Goal: Task Accomplishment & Management: Use online tool/utility

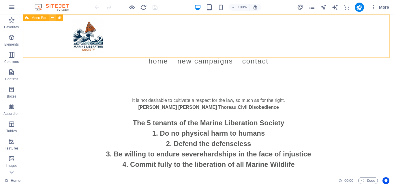
click at [51, 18] on icon at bounding box center [52, 18] width 3 height 6
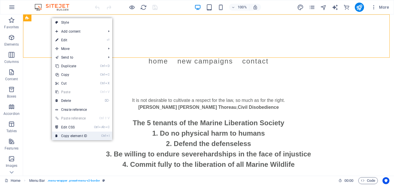
click at [79, 133] on link "Ctrl I Copy element ID" at bounding box center [71, 136] width 39 height 9
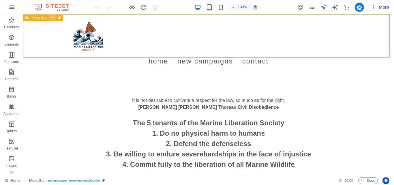
click at [52, 18] on icon at bounding box center [52, 18] width 3 height 6
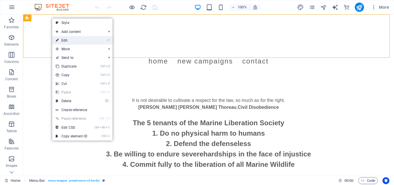
click at [69, 40] on link "⏎ Edit" at bounding box center [71, 40] width 39 height 9
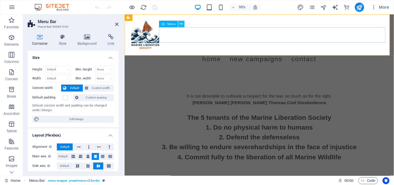
click at [181, 25] on icon at bounding box center [181, 24] width 3 height 6
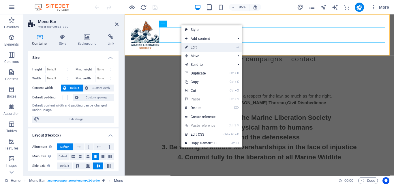
click at [192, 49] on link "⏎ Edit" at bounding box center [201, 47] width 39 height 9
select select
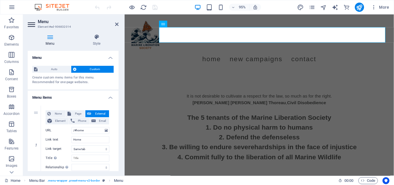
scroll to position [26, 0]
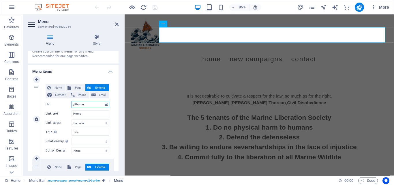
click at [86, 106] on input "/#home" at bounding box center [91, 104] width 38 height 7
paste input "ed-906831999"
type input "/#ed-906831999"
select select
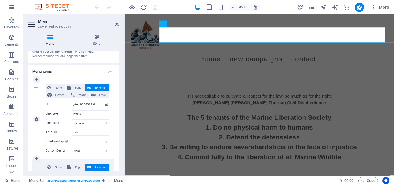
select select
type input "/#ed-906831999"
click at [79, 58] on div "Create custom menu items for this menu. Recommended for one-page websites." at bounding box center [73, 54] width 82 height 10
click at [118, 23] on icon at bounding box center [116, 24] width 3 height 5
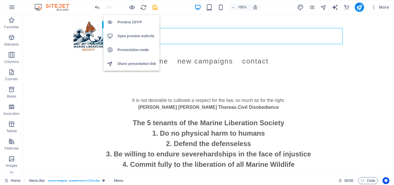
click at [139, 32] on li "Open preview website" at bounding box center [132, 36] width 56 height 14
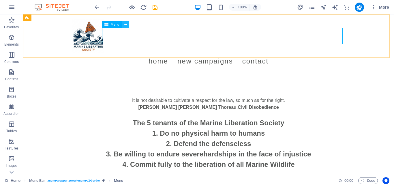
click at [123, 25] on button at bounding box center [125, 24] width 7 height 7
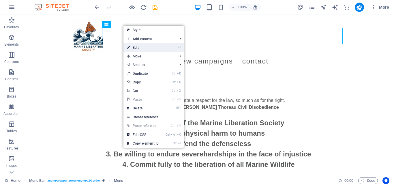
click at [139, 49] on link "⏎ Edit" at bounding box center [143, 47] width 39 height 9
select select
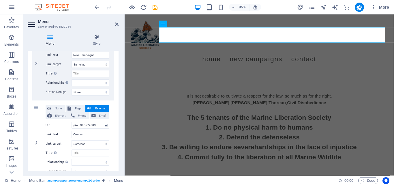
scroll to position [172, 0]
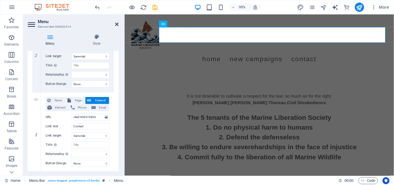
click at [118, 25] on icon at bounding box center [116, 24] width 3 height 5
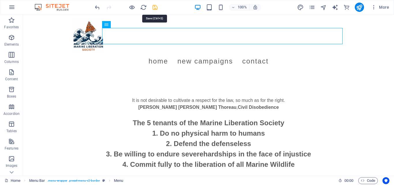
click at [156, 7] on icon "save" at bounding box center [155, 7] width 7 height 7
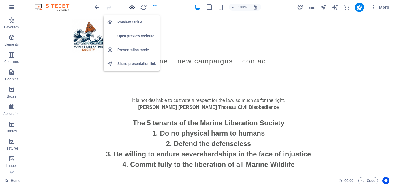
click at [132, 9] on icon "button" at bounding box center [132, 7] width 7 height 7
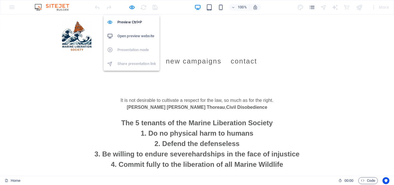
click at [135, 34] on h6 "Open preview website" at bounding box center [137, 36] width 39 height 7
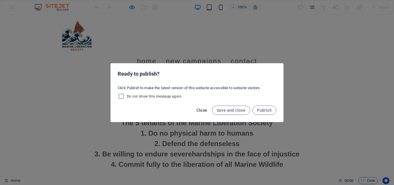
click at [201, 111] on span "Close" at bounding box center [202, 110] width 11 height 5
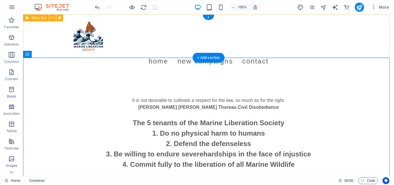
click at [53, 28] on div "Menu Home New Campaigns Contact" at bounding box center [208, 43] width 371 height 59
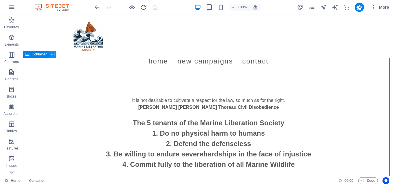
click at [52, 52] on icon at bounding box center [52, 54] width 3 height 6
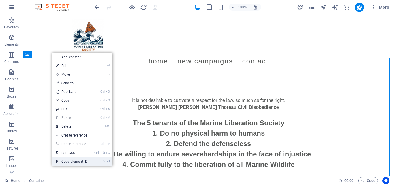
click at [78, 161] on link "Ctrl I Copy element ID" at bounding box center [71, 161] width 39 height 9
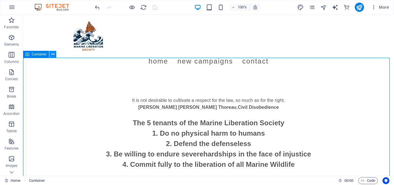
click at [51, 53] on button at bounding box center [52, 54] width 7 height 7
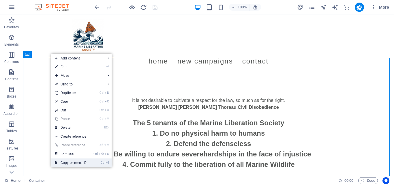
click at [76, 163] on link "Ctrl I Copy element ID" at bounding box center [70, 163] width 39 height 9
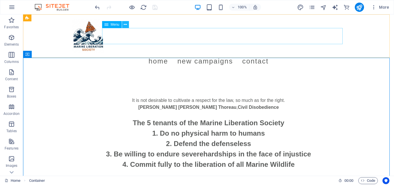
click at [125, 24] on icon at bounding box center [125, 25] width 3 height 6
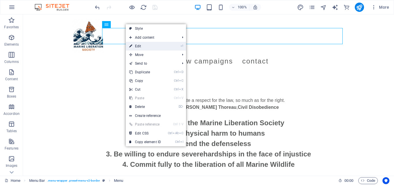
click at [145, 44] on link "⏎ Edit" at bounding box center [145, 46] width 39 height 9
select select
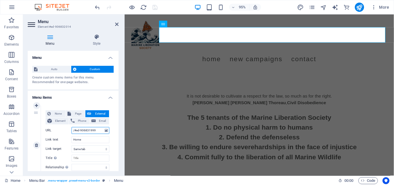
click at [79, 127] on input "/#ed-906831999" at bounding box center [91, 130] width 38 height 7
paste input "829452613"
type input "/#ed-829452613"
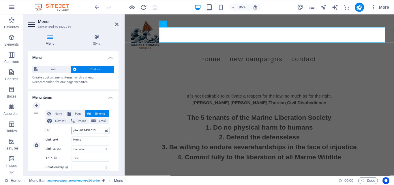
select select
type input "/#ed-829452613"
click at [113, 80] on div "Auto Custom Create custom menu items for this menu. Recommended for one-page we…" at bounding box center [73, 75] width 91 height 28
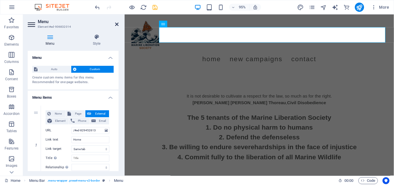
click at [118, 23] on icon at bounding box center [116, 24] width 3 height 5
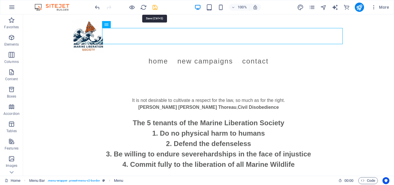
click at [152, 9] on icon "save" at bounding box center [155, 7] width 7 height 7
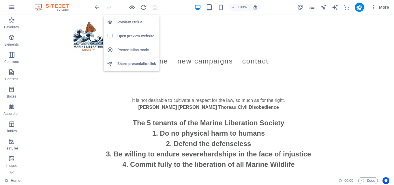
click at [132, 34] on h6 "Open preview website" at bounding box center [137, 36] width 39 height 7
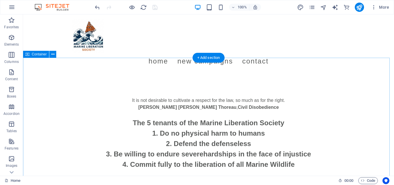
click at [54, 57] on icon at bounding box center [52, 54] width 3 height 6
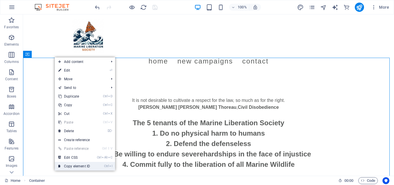
click at [82, 165] on link "Ctrl I Copy element ID" at bounding box center [74, 166] width 39 height 9
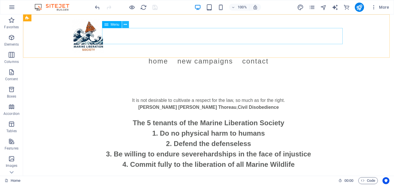
click at [125, 22] on icon at bounding box center [125, 25] width 3 height 6
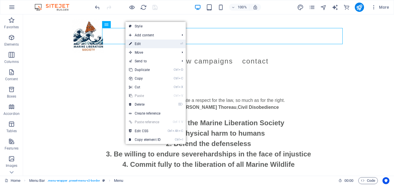
click at [141, 44] on link "⏎ Edit" at bounding box center [145, 44] width 39 height 9
select select
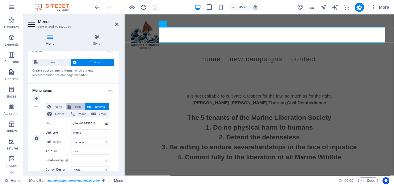
scroll to position [8, 0]
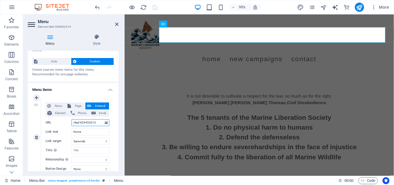
click at [93, 124] on input "/#ed-829452613" at bounding box center [91, 122] width 38 height 7
type input "/"
select select
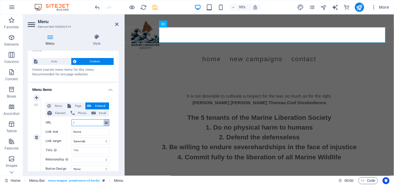
type input "/#ed-829452613"
select select
type input "/"
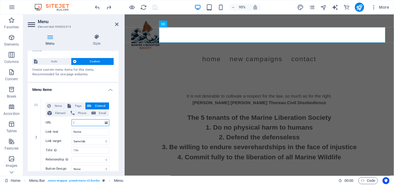
select select
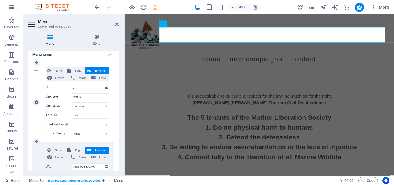
scroll to position [0, 0]
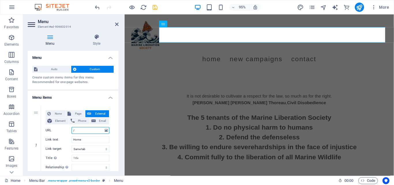
type input "/"
click at [117, 22] on icon at bounding box center [116, 24] width 3 height 5
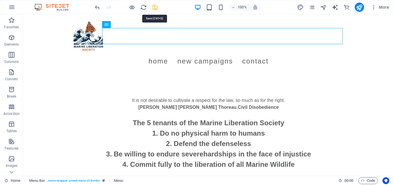
click at [154, 6] on icon "save" at bounding box center [155, 7] width 7 height 7
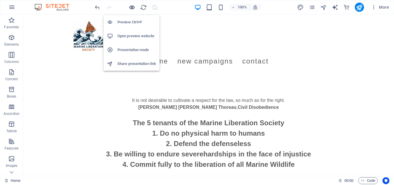
click at [131, 8] on icon "button" at bounding box center [132, 7] width 7 height 7
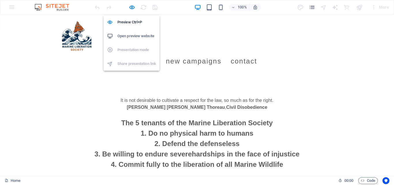
click at [135, 38] on h6 "Open preview website" at bounding box center [137, 36] width 39 height 7
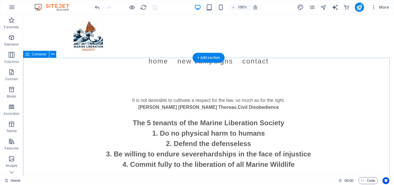
click at [142, 97] on div "It is not desirable to cultivate a respect for the law, so much as for the righ…" at bounding box center [208, 104] width 273 height 14
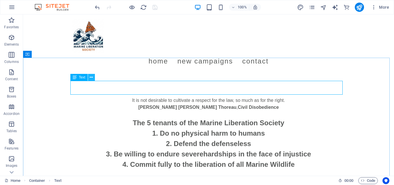
click at [88, 78] on button at bounding box center [91, 77] width 7 height 7
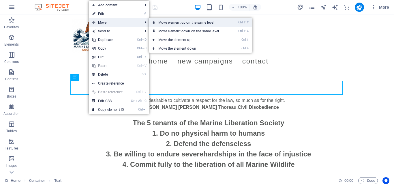
click at [183, 22] on link "Ctrl ⇧ ⬆ Move element up on the same level" at bounding box center [189, 22] width 81 height 9
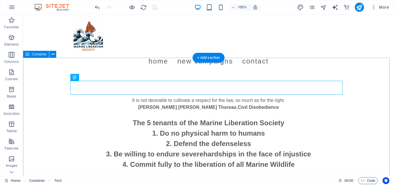
click at [92, 97] on div "It is not desirable to cultivate a respect for the law, so much as for the righ…" at bounding box center [208, 104] width 273 height 14
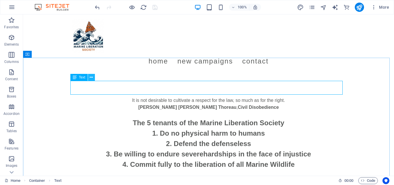
click at [90, 77] on icon at bounding box center [91, 78] width 3 height 6
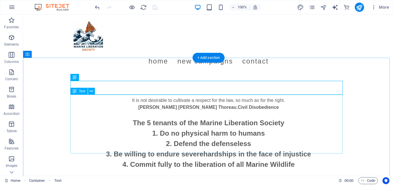
click at [194, 111] on div "The 5 tenants of the Marine Liberation Society Do no physical harm to humans De…" at bounding box center [208, 140] width 273 height 59
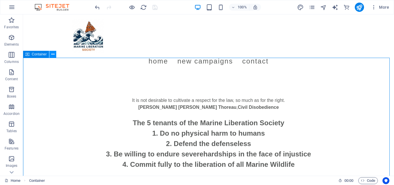
click at [53, 56] on icon at bounding box center [52, 54] width 3 height 6
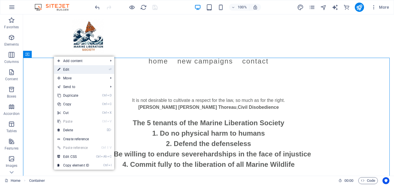
click at [76, 69] on link "⏎ Edit" at bounding box center [73, 69] width 39 height 9
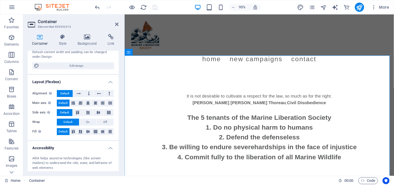
scroll to position [55, 0]
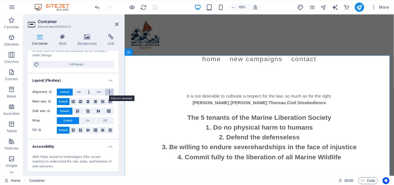
click at [109, 90] on icon at bounding box center [110, 92] width 2 height 7
click at [66, 93] on span "Default" at bounding box center [64, 92] width 9 height 7
click at [195, 97] on div "It is not desirable to cultivate a respect for the law, so much as for the righ…" at bounding box center [267, 104] width 273 height 14
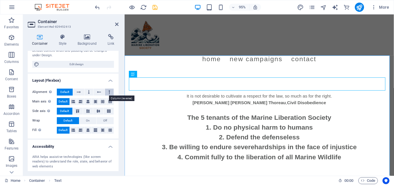
click at [109, 91] on icon at bounding box center [110, 92] width 2 height 7
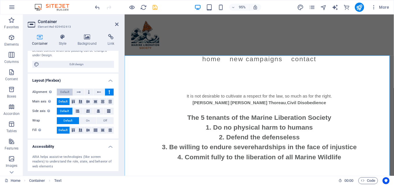
click at [65, 93] on span "Default" at bounding box center [64, 92] width 9 height 7
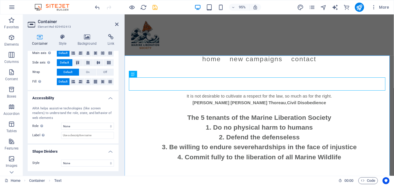
scroll to position [0, 0]
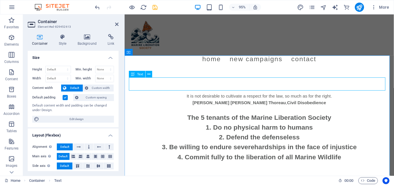
click at [239, 97] on div "It is not desirable to cultivate a respect for the law, so much as for the righ…" at bounding box center [267, 104] width 273 height 14
click at [198, 111] on div "The 5 tenants of the Marine Liberation Society Do no physical harm to humans De…" at bounding box center [267, 140] width 273 height 59
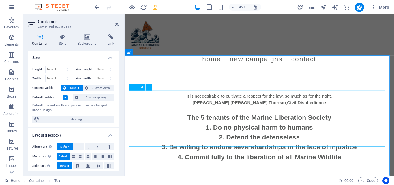
click at [198, 111] on div "The 5 tenants of the Marine Liberation Society Do no physical harm to humans De…" at bounding box center [267, 140] width 273 height 59
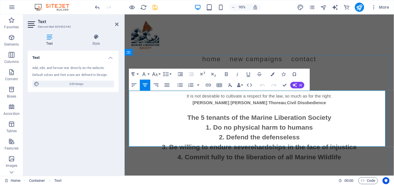
click at [208, 128] on li "Do no physical harm to humans" at bounding box center [267, 133] width 273 height 10
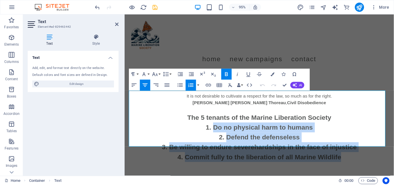
click at [227, 75] on icon "button" at bounding box center [227, 74] width 7 height 7
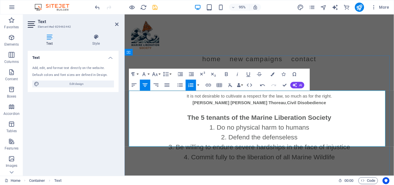
click at [247, 119] on span "The 5 tenants of the Marine Liberation Society" at bounding box center [267, 123] width 152 height 8
click at [322, 139] on li "Defend the defenseless" at bounding box center [267, 144] width 273 height 10
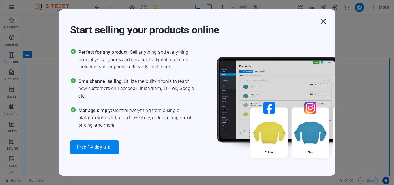
click at [321, 21] on icon "button" at bounding box center [324, 21] width 10 height 10
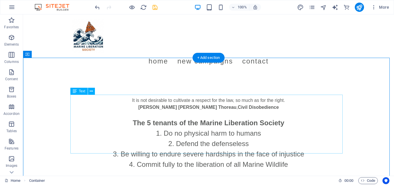
click at [214, 115] on div "The 5 tenants of the Marine Liberation Society Do no physical harm to humans De…" at bounding box center [208, 140] width 273 height 59
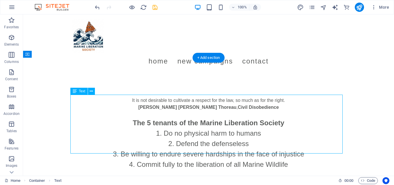
click at [214, 115] on div "The 5 tenants of the Marine Liberation Society Do no physical harm to humans De…" at bounding box center [208, 140] width 273 height 59
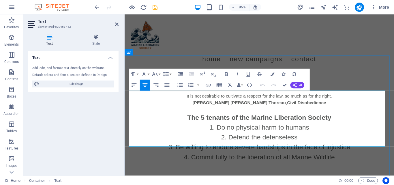
click at [227, 128] on li "Do no physical harm to humans" at bounding box center [267, 133] width 273 height 10
click at [255, 128] on li "Do no physical harm to humans" at bounding box center [267, 133] width 273 height 10
click at [266, 128] on li "Do no physical harm to humans" at bounding box center [267, 133] width 273 height 10
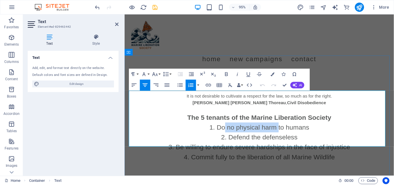
click at [282, 128] on li "Do no physical harm to humans" at bounding box center [267, 133] width 273 height 10
click at [145, 73] on icon "button" at bounding box center [144, 74] width 7 height 7
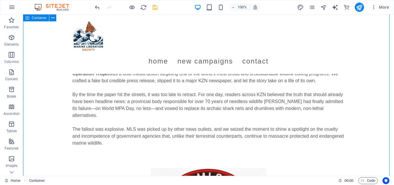
scroll to position [216, 0]
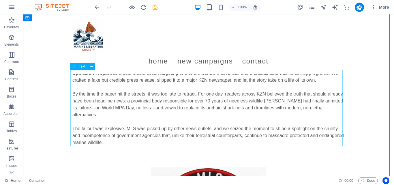
click at [214, 95] on div "Operation Trojan was a bold media action targeting one of the world’s most brut…" at bounding box center [208, 111] width 273 height 83
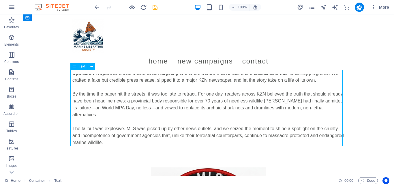
click at [214, 95] on div "Operation Trojan was a bold media action targeting one of the world’s most brut…" at bounding box center [208, 111] width 273 height 83
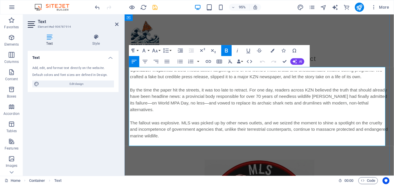
click at [177, 105] on p "By the time the paper hit the streets, it was too late to retract. For one day,…" at bounding box center [267, 105] width 273 height 28
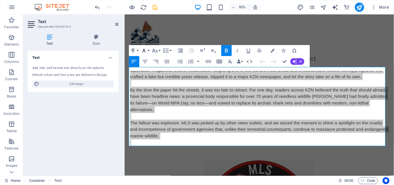
click at [144, 48] on icon "button" at bounding box center [144, 50] width 7 height 7
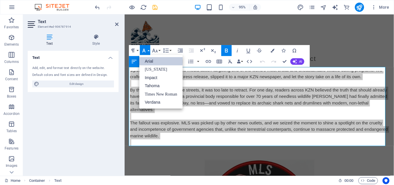
scroll to position [0, 0]
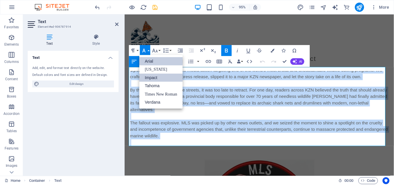
click at [165, 80] on link "Impact" at bounding box center [160, 78] width 43 height 8
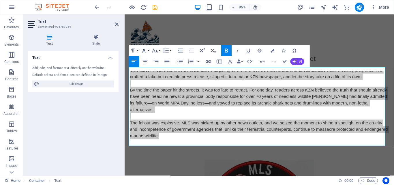
click at [144, 51] on icon "button" at bounding box center [144, 50] width 7 height 7
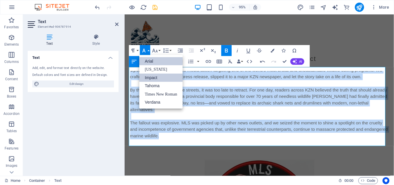
click at [148, 61] on link "Arial" at bounding box center [160, 61] width 43 height 8
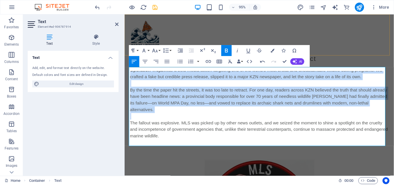
click at [370, 51] on div "Menu Home New Campaigns Contact" at bounding box center [267, 43] width 284 height 59
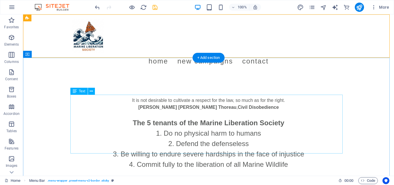
click at [175, 112] on div "The 5 tenants of the Marine Liberation Society Do no physical harm to humans De…" at bounding box center [208, 140] width 273 height 59
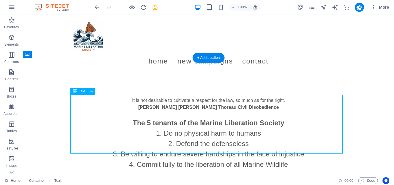
click at [142, 111] on div "The 5 tenants of the Marine Liberation Society Do no physical harm to humans De…" at bounding box center [208, 140] width 273 height 59
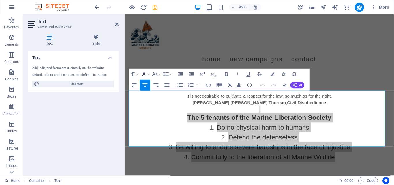
click at [145, 73] on icon "button" at bounding box center [144, 74] width 7 height 7
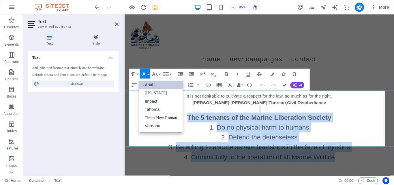
click at [158, 86] on link "Arial" at bounding box center [160, 85] width 43 height 8
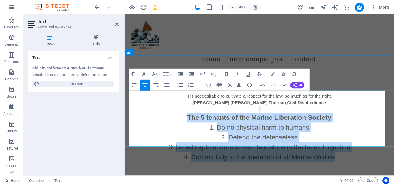
click at [234, 128] on li "Do no physical harm to humans" at bounding box center [267, 133] width 273 height 10
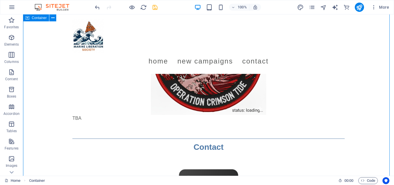
scroll to position [380, 0]
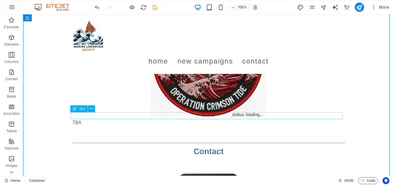
click at [81, 119] on div "TBA" at bounding box center [208, 122] width 273 height 7
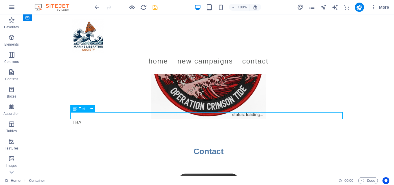
click at [81, 119] on div "TBA" at bounding box center [208, 122] width 273 height 7
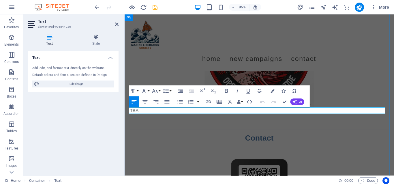
click at [161, 116] on p "TBA" at bounding box center [267, 115] width 273 height 7
click at [175, 113] on p "Parience is a virtue. You will have to wait." at bounding box center [267, 115] width 273 height 7
click at [174, 113] on p "Parience is a virtue. You will have to wait." at bounding box center [267, 115] width 273 height 7
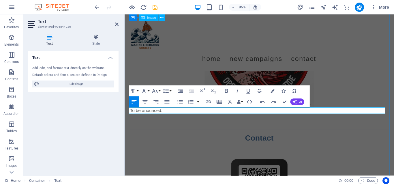
click at [358, 63] on figure at bounding box center [267, 55] width 273 height 116
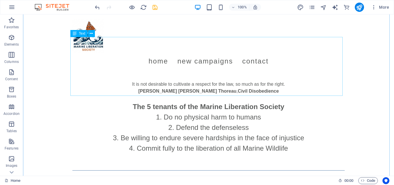
scroll to position [62, 0]
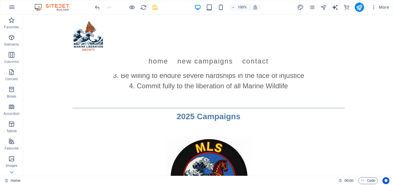
click at [159, 7] on div "100% More" at bounding box center [243, 7] width 298 height 9
click at [153, 7] on icon "save" at bounding box center [155, 7] width 7 height 7
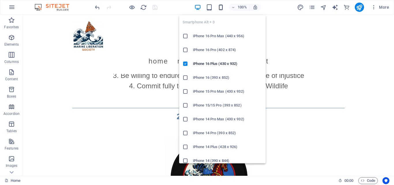
click at [219, 6] on icon "button" at bounding box center [221, 7] width 7 height 7
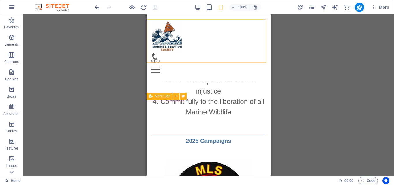
scroll to position [0, 0]
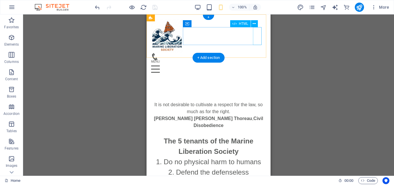
click at [258, 60] on div "Menu" at bounding box center [208, 69] width 115 height 18
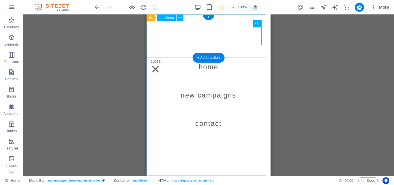
click at [207, 99] on nav "Home New Campaigns Contact" at bounding box center [209, 94] width 124 height 161
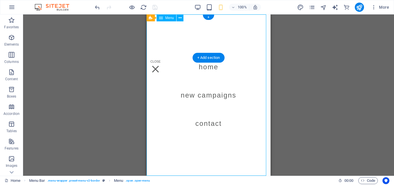
click at [210, 97] on nav "Home New Campaigns Contact" at bounding box center [209, 94] width 124 height 161
click at [207, 93] on nav "Home New Campaigns Contact" at bounding box center [209, 94] width 124 height 161
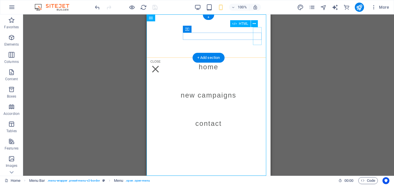
click at [160, 60] on div "Menu" at bounding box center [155, 69] width 9 height 18
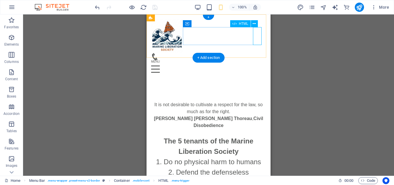
click at [256, 60] on div "Menu" at bounding box center [208, 69] width 115 height 18
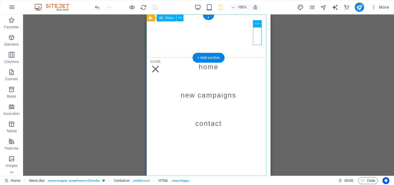
click at [211, 125] on nav "Home New Campaigns Contact" at bounding box center [209, 94] width 124 height 161
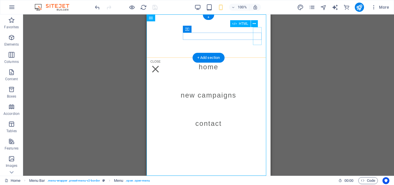
click at [160, 60] on div "Menu" at bounding box center [155, 69] width 9 height 18
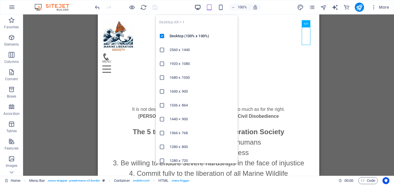
click at [197, 7] on icon "button" at bounding box center [198, 7] width 7 height 7
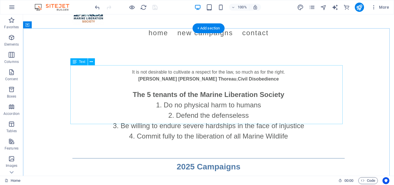
scroll to position [29, 0]
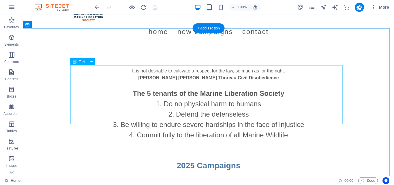
click at [204, 84] on div "The 5 tenants of the Marine Liberation Society Do no physical harm to humans De…" at bounding box center [208, 110] width 273 height 59
click at [187, 88] on div "The 5 tenants of the Marine Liberation Society Do no physical harm to humans De…" at bounding box center [208, 110] width 273 height 59
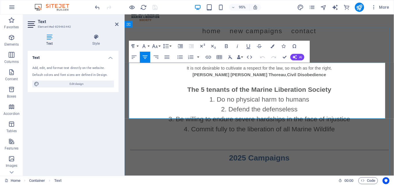
click at [261, 99] on li "Do no physical harm to humans" at bounding box center [267, 104] width 273 height 10
click at [280, 99] on li "Do no physical harm to humans" at bounding box center [267, 104] width 273 height 10
click at [270, 99] on li "Do no physical harm to humans" at bounding box center [267, 104] width 273 height 10
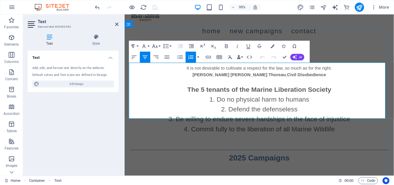
click at [273, 99] on li "Do no physical harm to humans" at bounding box center [267, 104] width 273 height 10
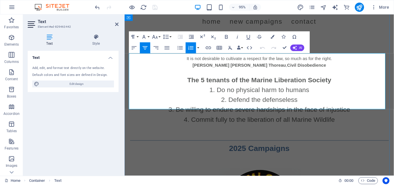
scroll to position [39, 0]
click at [283, 99] on li "Defend the defenseless" at bounding box center [267, 104] width 273 height 10
click at [258, 99] on li "Defend the defenseless" at bounding box center [267, 104] width 273 height 10
click at [248, 110] on li "Be willing to endure severe hardships in the face of injustice" at bounding box center [267, 115] width 273 height 10
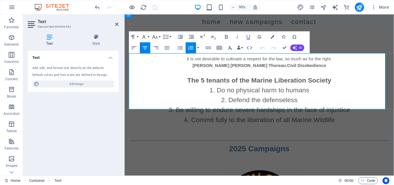
click at [213, 110] on li "Be willing to endure severe hardships in the face of injustice" at bounding box center [267, 115] width 273 height 10
click at [232, 110] on li "Be willing to endure severe hardships in the face of injustice" at bounding box center [267, 115] width 273 height 10
click at [253, 110] on li "Be willing to endure severe hardships in the face of injustice" at bounding box center [267, 115] width 273 height 10
click at [286, 110] on li "Be willing to endure severe hardships in the face of injustice" at bounding box center [267, 115] width 273 height 10
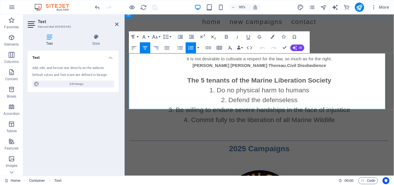
click at [364, 110] on li "Be willing to endure severe hardships in the face of injustice" at bounding box center [267, 115] width 273 height 10
click at [286, 120] on li "Commit fully to the liberation of all Marine Wildlife" at bounding box center [267, 125] width 273 height 10
click at [236, 120] on li "Commit fully to the liberation of all Marine Wildlife" at bounding box center [267, 125] width 273 height 10
click at [261, 120] on li "Commit fully to the liberation of all Marine Wildlife" at bounding box center [267, 125] width 273 height 10
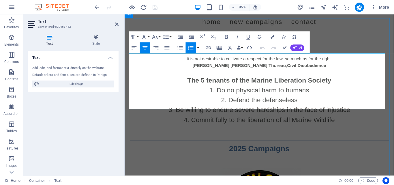
click at [293, 120] on li "Commit fully to the liberation of all Marine Wildlife" at bounding box center [267, 125] width 273 height 10
click at [209, 120] on li "Commit fully to the liberation of Marine Wildlife" at bounding box center [267, 125] width 273 height 10
click at [226, 120] on li "Commit fully to the liberation of Marine Wildlife" at bounding box center [267, 125] width 273 height 10
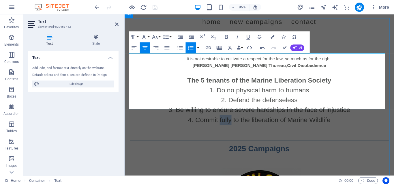
click at [226, 120] on li "Commit fully to the liberation of Marine Wildlife" at bounding box center [267, 125] width 273 height 10
click at [294, 120] on li "Commit fully to the liberation of Marine Wildlife" at bounding box center [267, 125] width 273 height 10
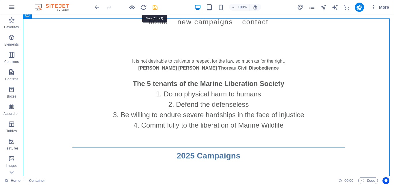
click at [154, 6] on icon "save" at bounding box center [155, 7] width 7 height 7
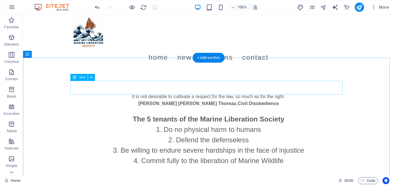
scroll to position [0, 0]
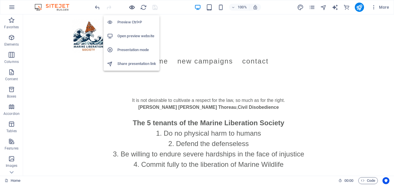
click at [131, 5] on icon "button" at bounding box center [132, 7] width 7 height 7
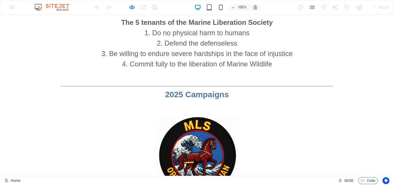
scroll to position [3, 0]
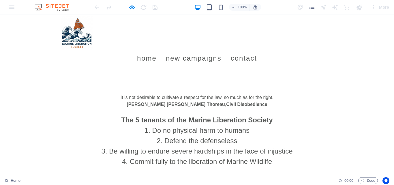
click at [257, 50] on link "Contact" at bounding box center [244, 58] width 26 height 16
click at [215, 50] on link "New Campaigns" at bounding box center [194, 58] width 56 height 16
click at [157, 50] on link "Home" at bounding box center [147, 58] width 20 height 16
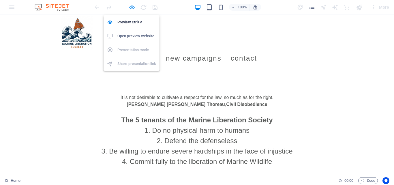
click at [132, 6] on icon "button" at bounding box center [132, 7] width 7 height 7
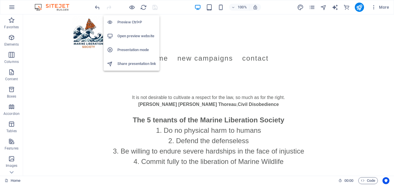
click at [141, 35] on h6 "Open preview website" at bounding box center [137, 36] width 39 height 7
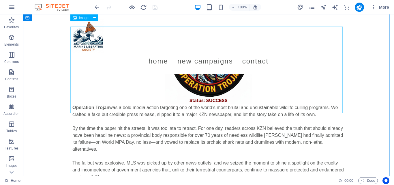
scroll to position [173, 0]
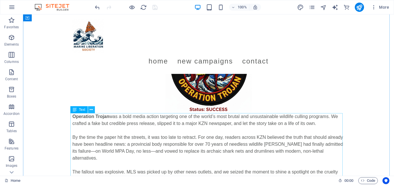
click at [90, 109] on icon at bounding box center [91, 110] width 3 height 6
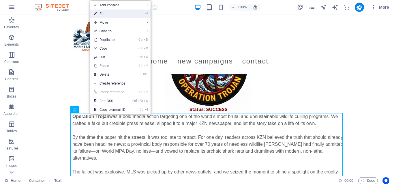
click at [117, 14] on link "⏎ Edit" at bounding box center [109, 14] width 39 height 9
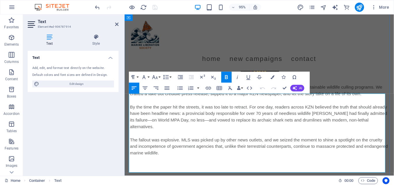
scroll to position [199, 0]
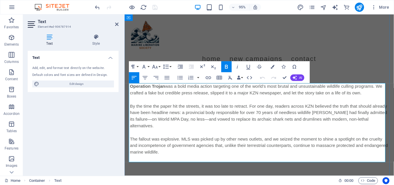
click at [301, 113] on span "By the time the paper hit the streets, it was too late to retract. For one day,…" at bounding box center [266, 122] width 271 height 26
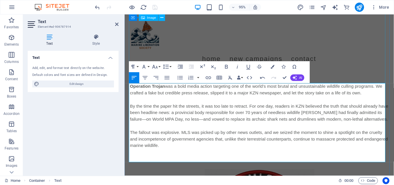
click at [360, 66] on figure at bounding box center [267, 43] width 273 height 87
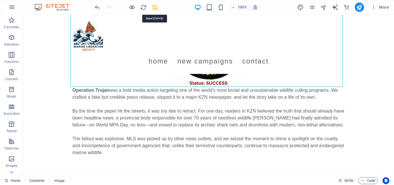
drag, startPoint x: 154, startPoint y: 7, endPoint x: 133, endPoint y: 2, distance: 22.3
click at [154, 7] on icon "save" at bounding box center [155, 7] width 7 height 7
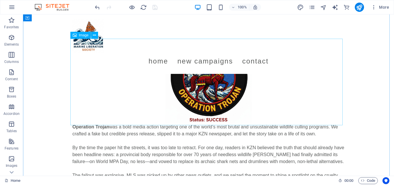
scroll to position [161, 0]
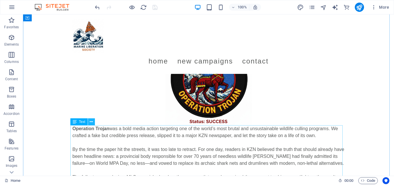
click at [94, 120] on button at bounding box center [91, 121] width 7 height 7
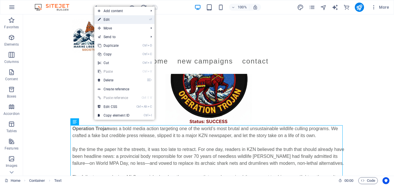
click at [114, 22] on link "⏎ Edit" at bounding box center [113, 19] width 39 height 9
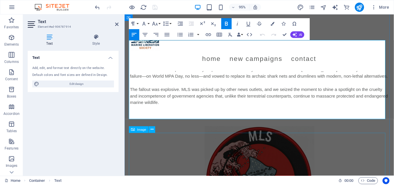
scroll to position [246, 0]
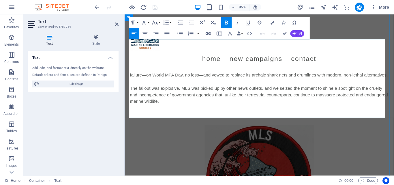
click at [185, 104] on span "The fallout was explosive. MLS was picked up by other news outlets, and we seiz…" at bounding box center [267, 99] width 272 height 19
click at [187, 99] on span "The fallout was explosive. MLS was picked up by other news outlets, and we seiz…" at bounding box center [267, 99] width 272 height 19
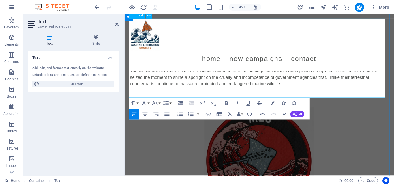
scroll to position [267, 0]
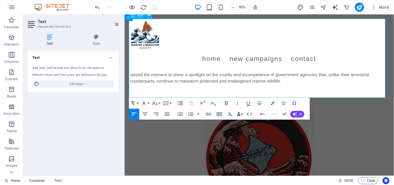
click at [201, 81] on p "The fallout was explosive. The KZN Sharks Board tried to do damage control. MLS…" at bounding box center [267, 78] width 273 height 21
click at [219, 81] on p "The fallout was explosive. The KZN Sharks Board tried to do damage control. MLS…" at bounding box center [267, 78] width 273 height 21
click at [240, 82] on span "The fallout was explosive. The KZN Sharks Board tried to do damage control. MLS…" at bounding box center [261, 77] width 260 height 19
click at [273, 82] on span "The fallout was explosive. The KZN Sharks Board tried to do damage control. MLS…" at bounding box center [261, 77] width 260 height 19
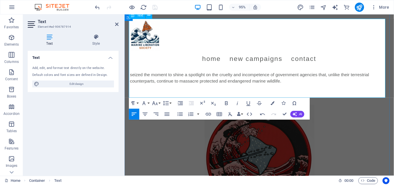
click at [319, 81] on p "The fallout was explosive. The KZN Sharks Board tried to do damage control. MLS…" at bounding box center [267, 78] width 273 height 21
click at [342, 85] on span "The fallout was explosive. The KZN Sharks Board tried to do damage control. MLS…" at bounding box center [261, 77] width 260 height 19
click at [161, 87] on span "The fallout was explosive. The KZN Sharks Board tried to do damage control. MLS…" at bounding box center [261, 77] width 260 height 19
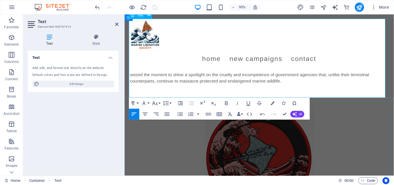
click at [198, 87] on span "The fallout was explosive. The KZN Sharks Board tried to do damage control. MLS…" at bounding box center [261, 77] width 260 height 19
click at [215, 87] on span "The fallout was explosive. The KZN Sharks Board tried to do damage control. MLS…" at bounding box center [261, 77] width 260 height 19
click at [232, 87] on span "The fallout was explosive. The KZN Sharks Board tried to do damage control. MLS…" at bounding box center [261, 77] width 260 height 19
click at [340, 82] on p "The fallout was explosive. The KZN Sharks Board tried to do damage control. MLS…" at bounding box center [267, 78] width 273 height 21
click at [364, 85] on span "The fallout was explosive. The KZN Sharks Board tried to do damage control. MLS…" at bounding box center [261, 77] width 260 height 19
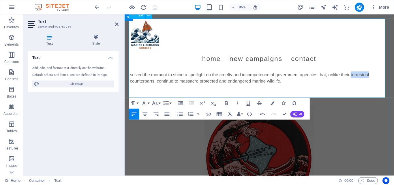
click at [364, 85] on span "The fallout was explosive. The KZN Sharks Board tried to do damage control. MLS…" at bounding box center [261, 77] width 260 height 19
click at [167, 87] on span "The fallout was explosive. The KZN Sharks Board tried to do damage control. MLS…" at bounding box center [261, 77] width 260 height 19
click at [205, 87] on span "The fallout was explosive. The KZN Sharks Board tried to do damage control. MLS…" at bounding box center [261, 77] width 260 height 19
click at [249, 87] on span "The fallout was explosive. The KZN Sharks Board tried to do damage control. MLS…" at bounding box center [261, 77] width 260 height 19
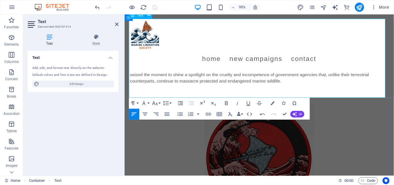
click at [288, 87] on span "The fallout was explosive. The KZN Sharks Board tried to do damage control. MLS…" at bounding box center [261, 77] width 260 height 19
click at [327, 79] on span "The fallout was explosive. The KZN Sharks Board tried to do damage control. MLS…" at bounding box center [262, 77] width 262 height 19
click at [153, 8] on div at bounding box center [126, 7] width 65 height 9
click at [380, 141] on figure at bounding box center [267, 168] width 273 height 116
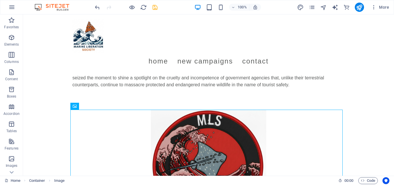
click at [159, 8] on div "100% More" at bounding box center [243, 7] width 298 height 9
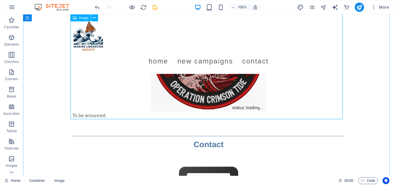
scroll to position [372, 0]
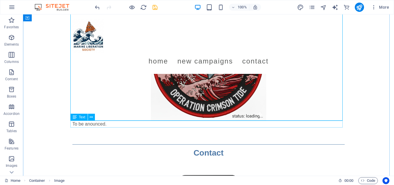
click at [96, 125] on div "To be anounced." at bounding box center [208, 124] width 273 height 7
click at [90, 116] on button at bounding box center [91, 117] width 7 height 7
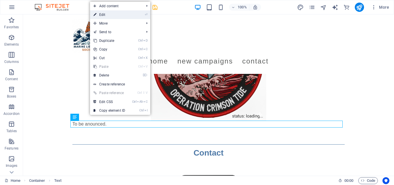
click at [105, 16] on link "⏎ Edit" at bounding box center [109, 14] width 39 height 9
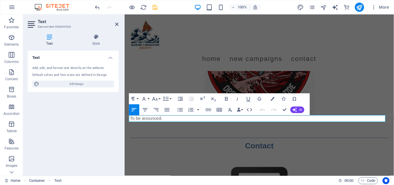
scroll to position [379, 0]
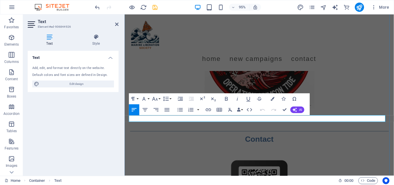
click at [164, 121] on p "To be anounced." at bounding box center [267, 117] width 273 height 7
click at [247, 121] on p "We may or may not be up to something or nothing." at bounding box center [267, 117] width 273 height 7
click at [226, 121] on p "We may or may not be up to something or nothing." at bounding box center [267, 117] width 273 height 7
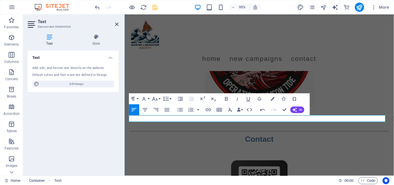
click at [243, 121] on p "We may or may not be up to something or nothing." at bounding box center [267, 117] width 273 height 7
click at [341, 96] on figure at bounding box center [267, 56] width 273 height 116
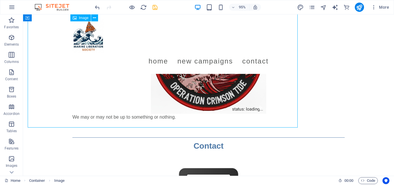
scroll to position [372, 0]
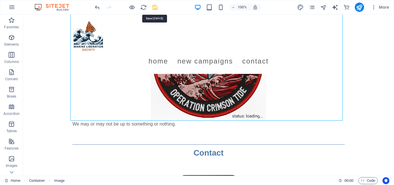
click at [155, 7] on icon "save" at bounding box center [155, 7] width 7 height 7
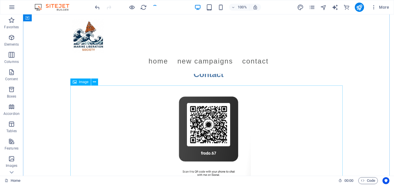
scroll to position [376, 0]
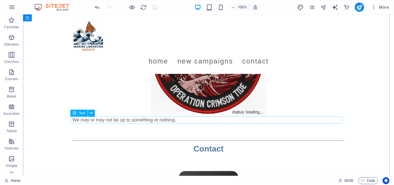
click at [173, 118] on div "We may or may not be up to something or nothing." at bounding box center [208, 120] width 273 height 7
click at [90, 114] on icon at bounding box center [91, 113] width 3 height 6
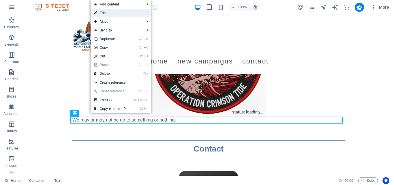
click at [107, 14] on link "⏎ Edit" at bounding box center [110, 13] width 39 height 9
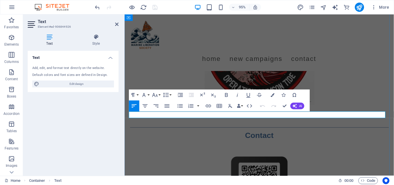
click at [212, 117] on p "We may or may not be up to something or nothing." at bounding box center [267, 113] width 273 height 7
click at [237, 117] on p "We may or may not be up to something or nothing." at bounding box center [267, 113] width 273 height 7
click at [173, 117] on p "Stand by to stand by..." at bounding box center [267, 113] width 273 height 7
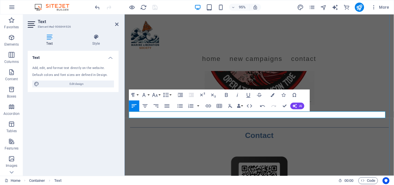
click at [173, 117] on p "Stand by to stand by..." at bounding box center [267, 113] width 273 height 7
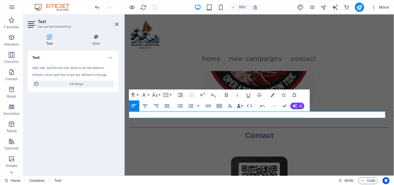
click at [173, 117] on p "Stand by to stand by..." at bounding box center [267, 113] width 273 height 7
click at [189, 117] on p "Soon to be anounced." at bounding box center [267, 113] width 273 height 7
click at [358, 93] on figure at bounding box center [267, 52] width 273 height 116
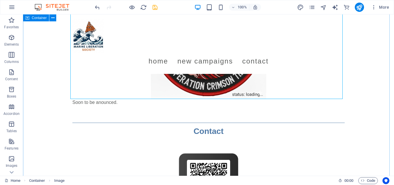
scroll to position [394, 0]
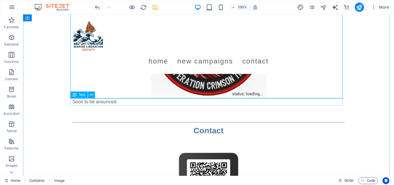
click at [127, 103] on div "Soon to be anounced." at bounding box center [208, 101] width 273 height 7
click at [122, 102] on div "Soon to be anounced." at bounding box center [208, 101] width 273 height 7
click at [105, 99] on div "Soon to be anounced." at bounding box center [208, 101] width 273 height 7
click at [96, 100] on div "Soon to be anounced." at bounding box center [208, 101] width 273 height 7
click at [97, 102] on div "Soon to be anounced." at bounding box center [208, 101] width 273 height 7
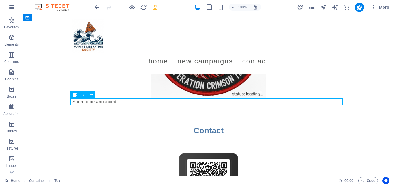
click at [97, 102] on div "Soon to be anounced." at bounding box center [208, 101] width 273 height 7
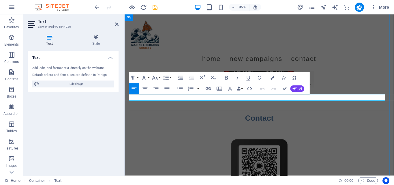
click at [181, 98] on p "Soon to be anounced." at bounding box center [267, 95] width 273 height 7
click at [344, 80] on figure at bounding box center [267, 34] width 273 height 116
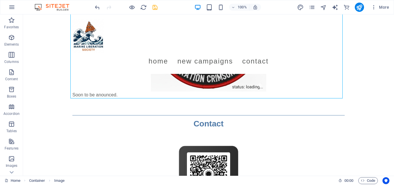
scroll to position [394, 0]
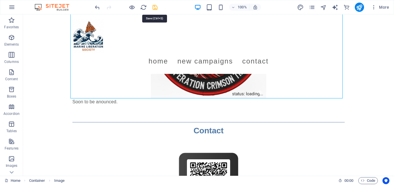
click at [155, 4] on icon "save" at bounding box center [155, 7] width 7 height 7
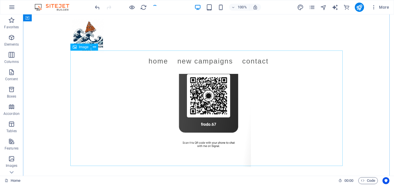
scroll to position [482, 0]
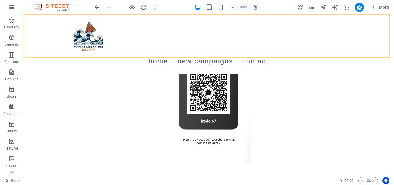
click at [56, 33] on div "Menu Home New Campaigns Contact" at bounding box center [208, 43] width 371 height 59
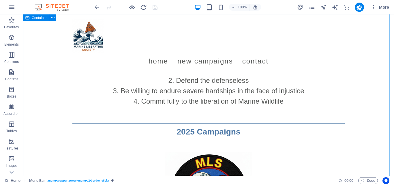
scroll to position [0, 0]
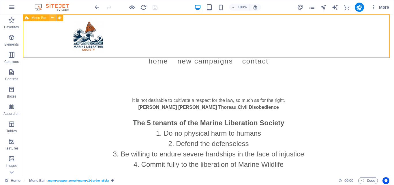
click at [53, 21] on icon at bounding box center [52, 18] width 3 height 6
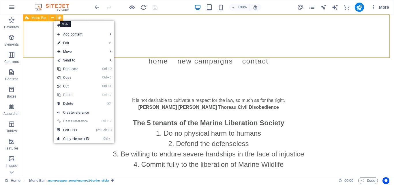
click at [59, 18] on icon at bounding box center [59, 18] width 3 height 6
select select "rem"
select select "preset-menu-v2-border"
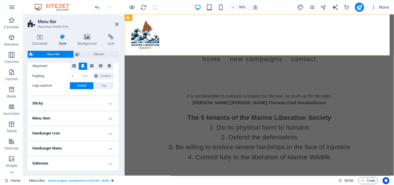
scroll to position [122, 0]
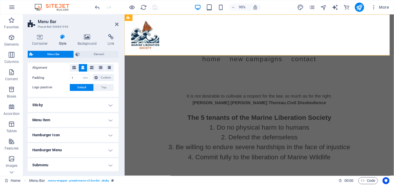
click at [112, 133] on h4 "Hamburger Icon" at bounding box center [73, 135] width 91 height 14
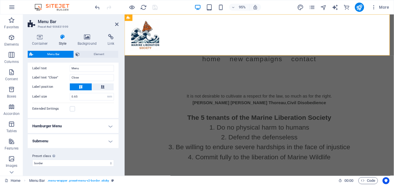
scroll to position [0, 0]
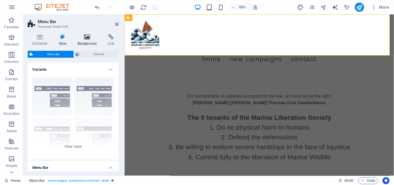
click at [87, 37] on icon at bounding box center [87, 37] width 28 height 6
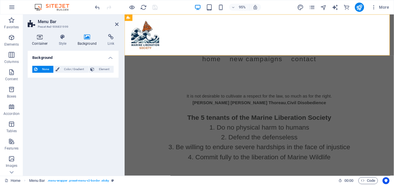
click at [38, 36] on icon at bounding box center [40, 37] width 25 height 6
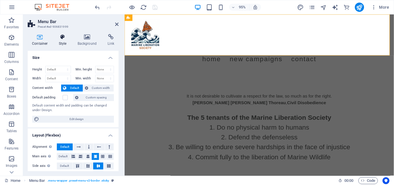
click at [64, 39] on icon at bounding box center [63, 37] width 16 height 6
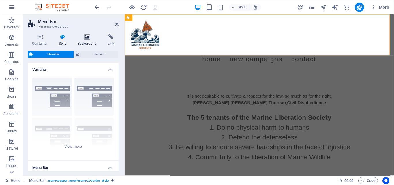
click at [83, 40] on h4 "Background" at bounding box center [88, 40] width 30 height 12
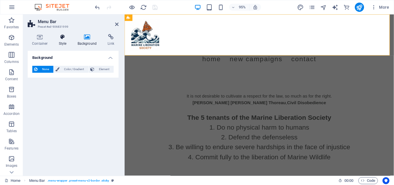
click at [59, 35] on icon at bounding box center [63, 37] width 16 height 6
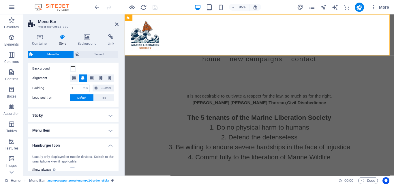
scroll to position [112, 0]
click at [89, 57] on span "Element" at bounding box center [98, 54] width 35 height 7
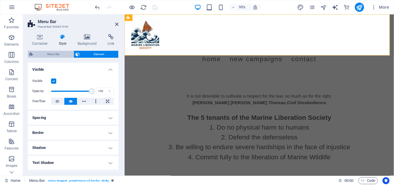
click at [60, 53] on span "Menu Bar" at bounding box center [53, 54] width 37 height 7
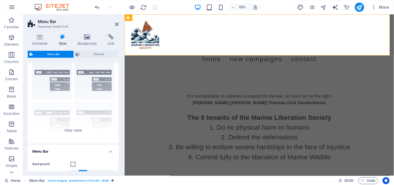
scroll to position [0, 0]
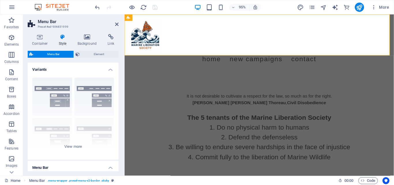
click at [158, 5] on div at bounding box center [126, 7] width 65 height 9
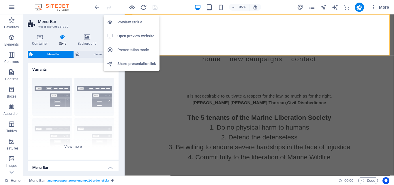
click at [138, 34] on h6 "Open preview website" at bounding box center [137, 36] width 39 height 7
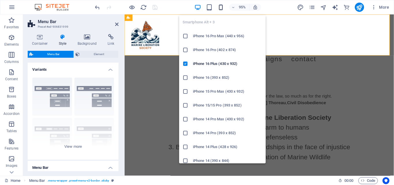
click at [221, 7] on icon "button" at bounding box center [221, 7] width 7 height 7
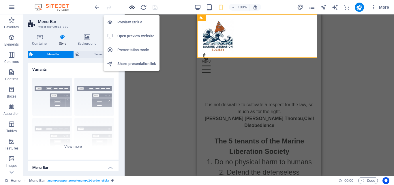
click at [131, 7] on icon "button" at bounding box center [132, 7] width 7 height 7
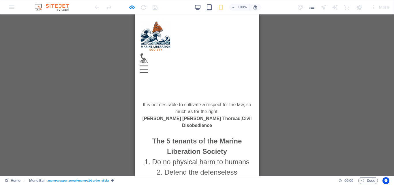
click at [148, 66] on div "Menu" at bounding box center [144, 69] width 9 height 7
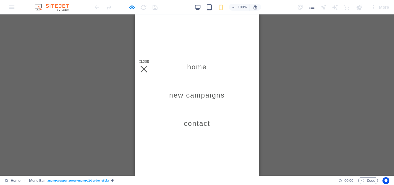
scroll to position [195, 0]
click at [199, 94] on link "New Campaigns" at bounding box center [198, 95] width 56 height 16
click at [148, 66] on div "Menu" at bounding box center [144, 69] width 9 height 7
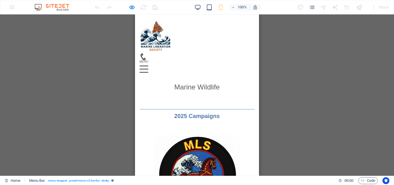
scroll to position [109, 0]
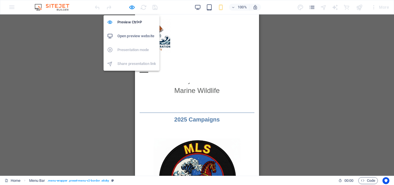
click at [136, 36] on h6 "Open preview website" at bounding box center [137, 36] width 39 height 7
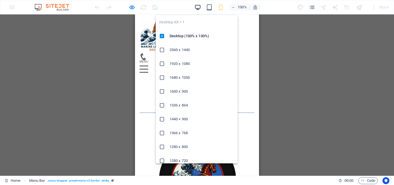
click at [197, 5] on icon "button" at bounding box center [198, 7] width 7 height 7
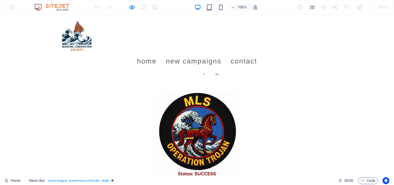
click at [72, 34] on img at bounding box center [77, 36] width 32 height 34
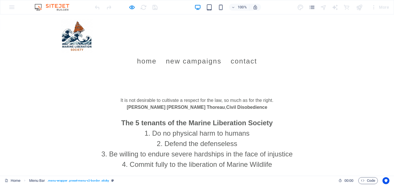
click at [128, 53] on ul "Home New Campaigns Contact" at bounding box center [197, 61] width 273 height 16
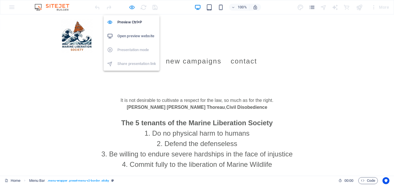
click at [130, 10] on icon "button" at bounding box center [132, 7] width 7 height 7
select select "rem"
select select "preset-menu-v2-border"
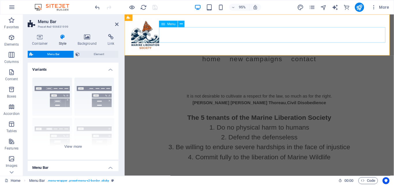
click at [191, 53] on nav "Home New Campaigns Contact" at bounding box center [267, 61] width 273 height 16
click at [264, 130] on div "The 5 tenants of the Marine Liberation Society Do no physical harm to humans De…" at bounding box center [267, 140] width 273 height 59
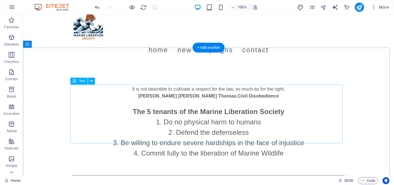
scroll to position [10, 0]
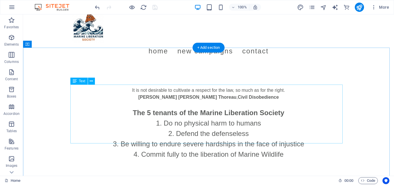
click at [143, 139] on div "The 5 tenants of the Marine Liberation Society Do no physical harm to humans De…" at bounding box center [208, 130] width 273 height 59
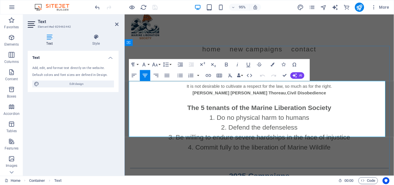
click at [189, 128] on li "Defend the defenseless" at bounding box center [267, 133] width 273 height 10
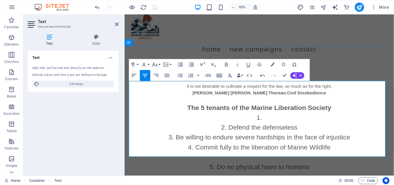
click at [226, 128] on li "Defend the defenseless" at bounding box center [267, 133] width 273 height 10
click at [279, 118] on li "Defend the defenseless Be willing to endure severe hardships in the face of inj…" at bounding box center [267, 144] width 273 height 52
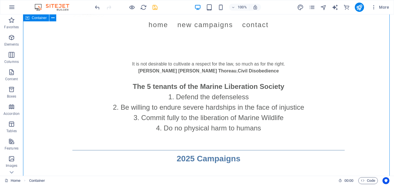
scroll to position [11, 0]
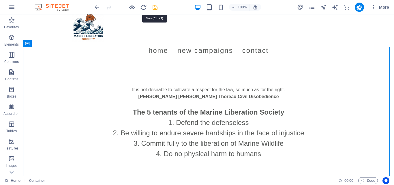
click at [156, 9] on icon "save" at bounding box center [155, 7] width 7 height 7
select select "rem"
select select "preset-menu-v2-border"
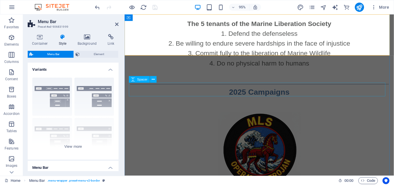
scroll to position [0, 0]
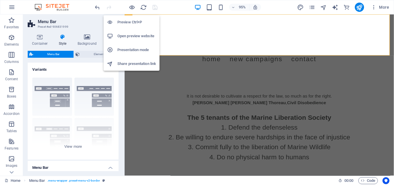
click at [138, 36] on h6 "Open preview website" at bounding box center [137, 36] width 39 height 7
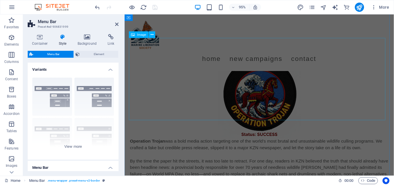
scroll to position [164, 0]
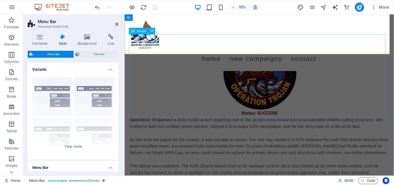
click at [270, 86] on figure at bounding box center [267, 79] width 273 height 87
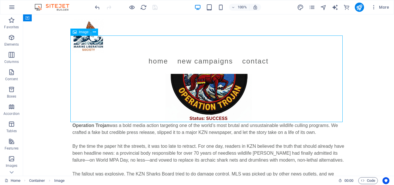
click at [225, 75] on figure at bounding box center [208, 79] width 273 height 87
click at [357, 67] on div "It is not desirable to cultivate a respect for the law, so much as for the righ…" at bounding box center [208, 177] width 371 height 655
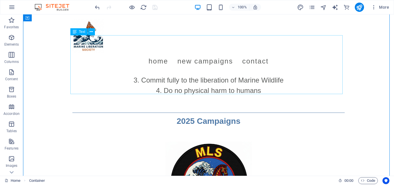
scroll to position [59, 0]
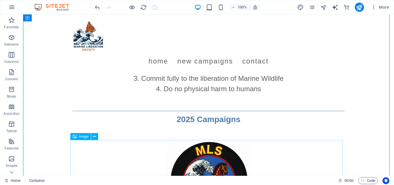
click at [208, 153] on figure at bounding box center [208, 183] width 273 height 87
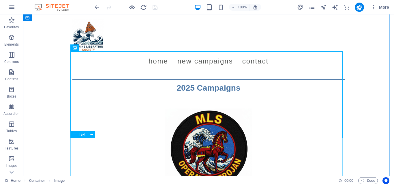
scroll to position [89, 0]
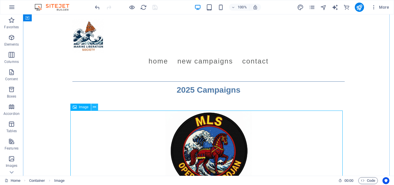
click at [95, 105] on icon at bounding box center [94, 107] width 3 height 6
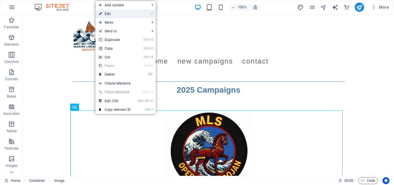
click at [124, 14] on link "⏎ Edit" at bounding box center [115, 14] width 39 height 9
select select "px"
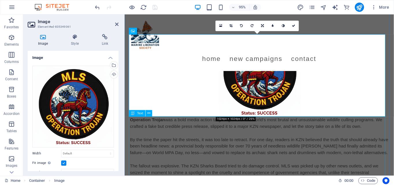
scroll to position [164, 0]
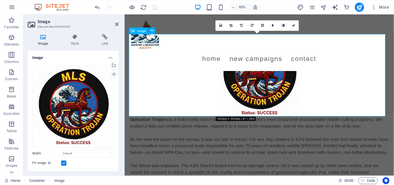
click at [257, 94] on figure at bounding box center [267, 78] width 273 height 87
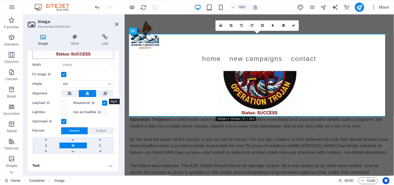
scroll to position [89, 0]
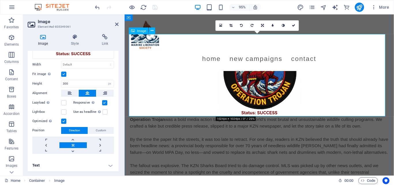
click at [172, 86] on figure at bounding box center [267, 78] width 273 height 87
click at [208, 22] on div "Menu Home New Campaigns Contact" at bounding box center [267, 43] width 284 height 59
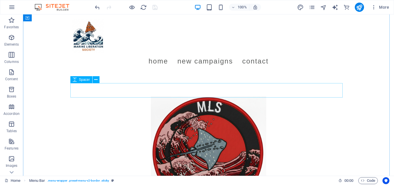
scroll to position [281, 0]
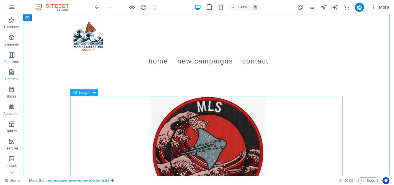
click at [211, 128] on figure at bounding box center [208, 154] width 273 height 116
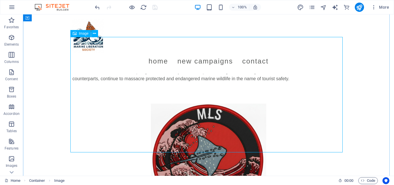
scroll to position [273, 0]
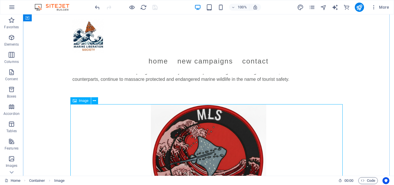
click at [178, 141] on figure at bounding box center [208, 162] width 273 height 116
click at [96, 99] on icon at bounding box center [94, 101] width 3 height 6
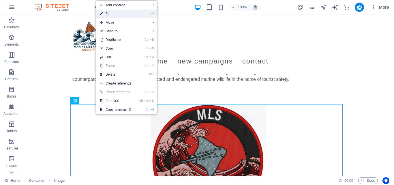
click at [118, 14] on link "⏎ Edit" at bounding box center [115, 14] width 39 height 9
select select "px"
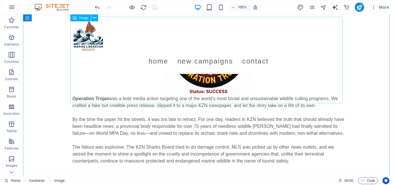
scroll to position [173, 0]
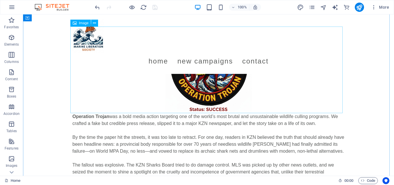
click at [211, 88] on figure at bounding box center [208, 70] width 273 height 87
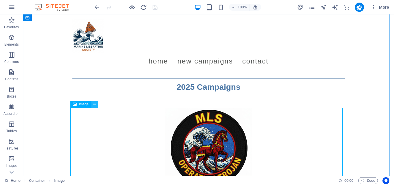
click at [95, 103] on icon at bounding box center [94, 104] width 3 height 6
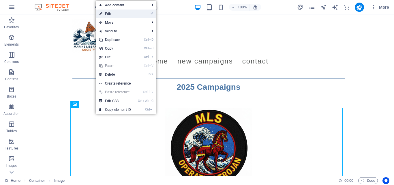
click at [117, 12] on link "⏎ Edit" at bounding box center [115, 14] width 39 height 9
select select "px"
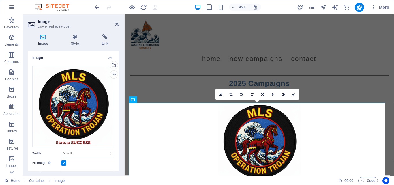
scroll to position [18, 0]
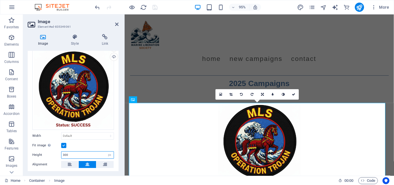
click at [74, 157] on input "300" at bounding box center [88, 155] width 52 height 7
type input "400"
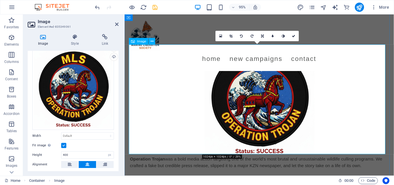
scroll to position [153, 0]
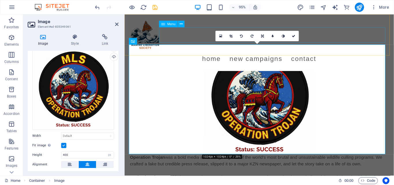
click at [373, 53] on nav "Home New Campaigns Contact" at bounding box center [267, 61] width 273 height 16
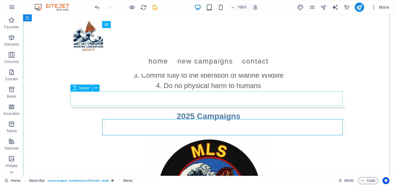
scroll to position [62, 0]
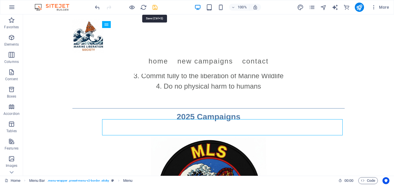
click at [157, 7] on icon "save" at bounding box center [155, 7] width 7 height 7
select select "rem"
select select "preset-menu-v2-border"
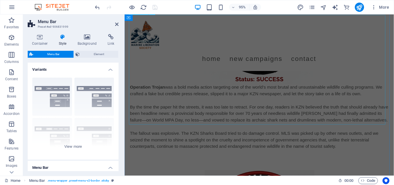
scroll to position [230, 0]
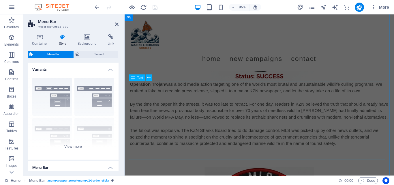
click at [255, 111] on div "Operation Trojan was a bold media action targeting one of the world’s most brut…" at bounding box center [267, 123] width 273 height 76
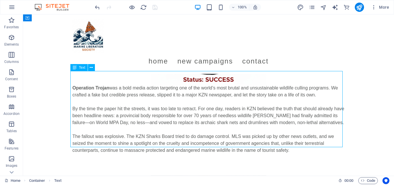
scroll to position [247, 0]
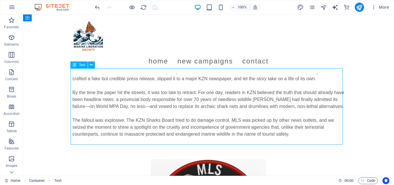
click at [256, 136] on div "Operation Trojan was a bold media action targeting one of the world’s most brut…" at bounding box center [208, 106] width 273 height 76
click at [245, 134] on div "Operation Trojan was a bold media action targeting one of the world’s most brut…" at bounding box center [208, 106] width 273 height 76
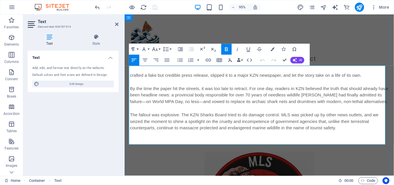
click at [305, 137] on span "The fallout was explosive. The KZN Sharks Board tried to do damage control. MLS…" at bounding box center [262, 127] width 262 height 19
click at [344, 117] on p at bounding box center [267, 113] width 273 height 7
click at [363, 60] on figure at bounding box center [267, 11] width 273 height 116
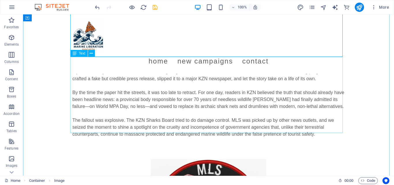
scroll to position [258, 0]
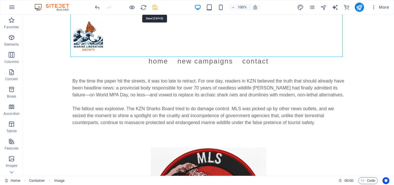
click at [154, 9] on icon "save" at bounding box center [155, 7] width 7 height 7
select select "rem"
select select "preset-menu-v2-border"
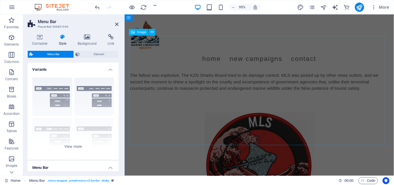
scroll to position [280, 0]
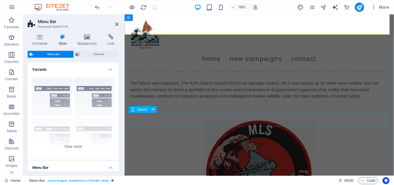
click at [193, 126] on div at bounding box center [267, 118] width 273 height 14
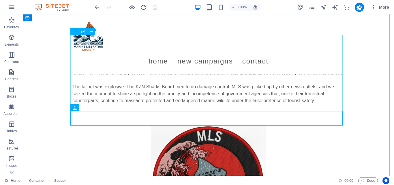
click at [211, 92] on div "Operation Trojan was a bold media action targeting one of the world’s most brut…" at bounding box center [208, 73] width 273 height 76
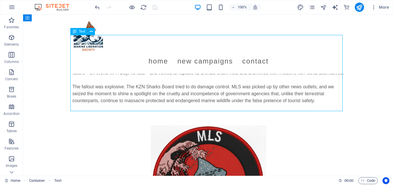
click at [247, 91] on div "Operation Trojan was a bold media action targeting one of the world’s most brut…" at bounding box center [208, 73] width 273 height 76
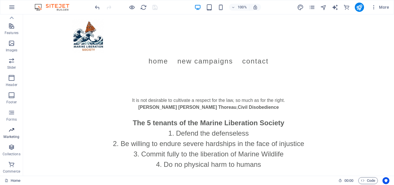
scroll to position [107, 0]
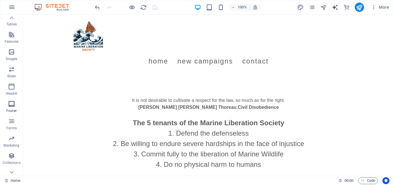
click at [13, 103] on icon "button" at bounding box center [11, 103] width 7 height 7
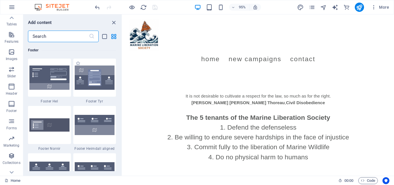
scroll to position [3823, 0]
click at [102, 124] on img at bounding box center [95, 125] width 40 height 20
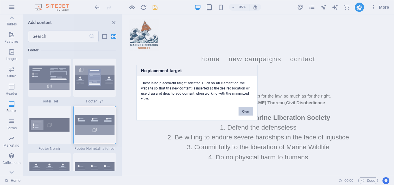
click at [243, 111] on button "Okay" at bounding box center [246, 111] width 14 height 9
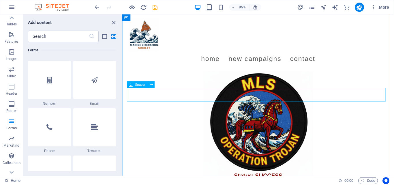
scroll to position [0, 0]
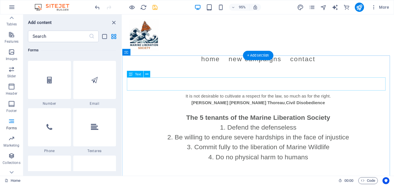
click at [279, 97] on div "It is not desirable to cultivate a respect for the law, so much as for the righ…" at bounding box center [265, 104] width 273 height 14
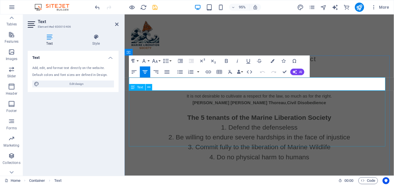
click at [239, 112] on div "The 5 tenants of the Marine Liberation Society Defend the defenseless Be willin…" at bounding box center [267, 140] width 273 height 59
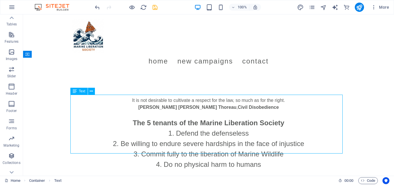
click at [136, 111] on div "The 5 tenants of the Marine Liberation Society Defend the defenseless Be willin…" at bounding box center [208, 140] width 273 height 59
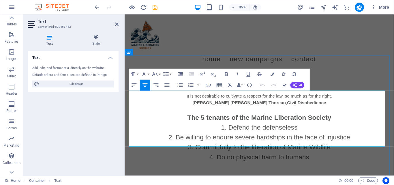
click at [192, 119] on span "The 5 tenants of the Marine Liberation Society" at bounding box center [267, 123] width 152 height 8
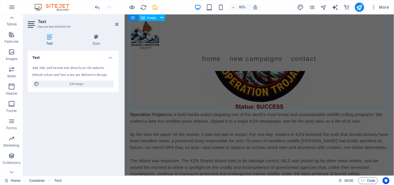
scroll to position [199, 0]
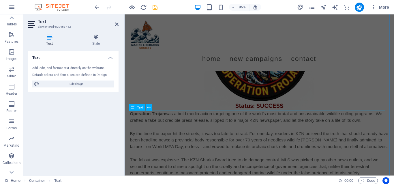
click at [175, 129] on div "Operation Trojan was a bold media action targeting one of the world’s most brut…" at bounding box center [267, 154] width 273 height 76
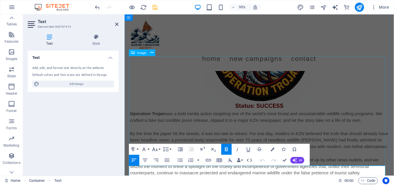
scroll to position [257, 0]
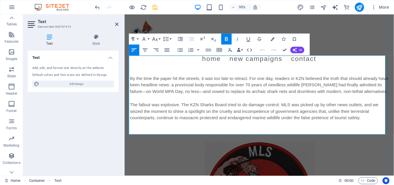
click at [187, 106] on p at bounding box center [267, 102] width 273 height 7
click at [188, 91] on span "By the time the paper hit the streets, it was too late to retract. For one day,…" at bounding box center [267, 88] width 272 height 19
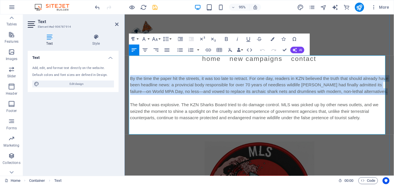
click at [188, 91] on span "By the time the paper hit the streets, it was too late to retract. For one day,…" at bounding box center [267, 88] width 272 height 19
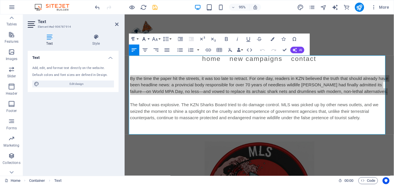
click at [144, 39] on icon "button" at bounding box center [144, 39] width 3 height 4
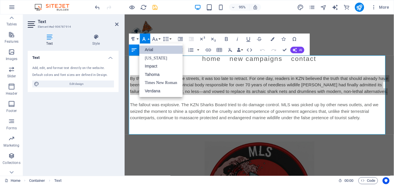
scroll to position [0, 0]
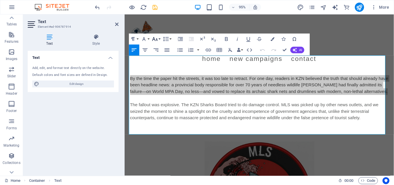
click at [155, 38] on icon "button" at bounding box center [155, 39] width 7 height 7
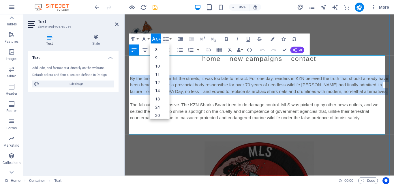
click at [224, 89] on span "By the time the paper hit the streets, it was too late to retract. For one day,…" at bounding box center [267, 88] width 272 height 19
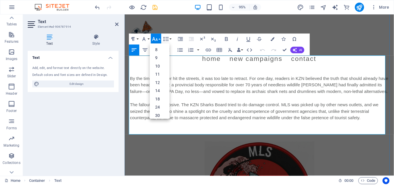
click at [210, 83] on span "By the time the paper hit the streets, it was too late to retract. For one day,…" at bounding box center [267, 88] width 272 height 19
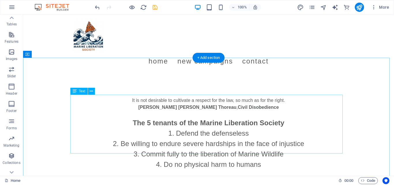
click at [150, 111] on div "The 5 tenants of the Marine Liberation Society Defend the defenseless Be willin…" at bounding box center [208, 140] width 273 height 59
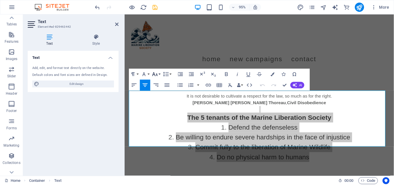
click at [158, 74] on icon "button" at bounding box center [155, 74] width 7 height 7
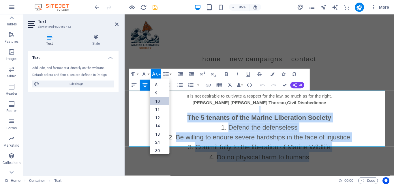
click at [162, 97] on link "10" at bounding box center [160, 101] width 20 height 8
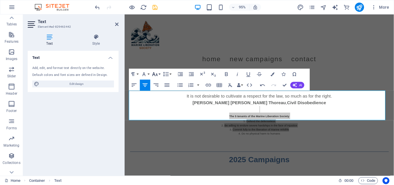
click at [157, 75] on icon "button" at bounding box center [154, 74] width 5 height 4
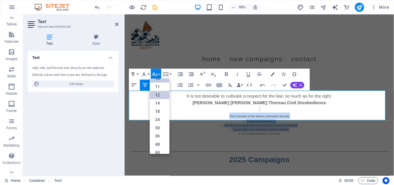
click at [163, 95] on link "12" at bounding box center [160, 95] width 20 height 8
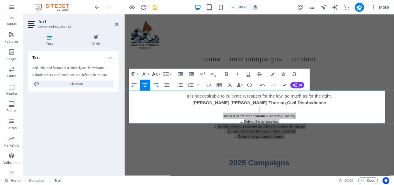
click at [156, 73] on icon "button" at bounding box center [155, 74] width 7 height 7
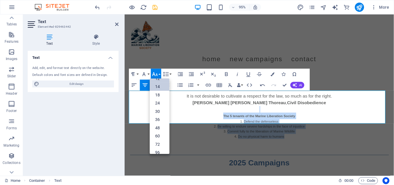
click at [158, 85] on link "14" at bounding box center [160, 87] width 20 height 8
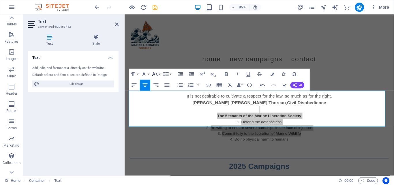
click at [157, 74] on icon "button" at bounding box center [154, 74] width 5 height 4
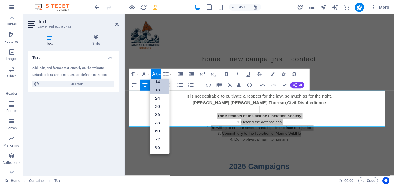
scroll to position [46, 0]
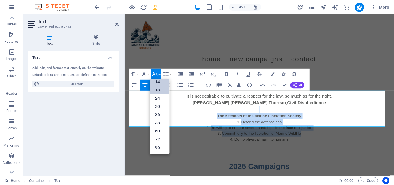
click at [159, 89] on link "18" at bounding box center [160, 90] width 20 height 8
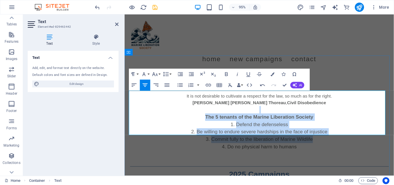
click at [219, 142] on li "Commit fully to the liberation of Marine Wildlife" at bounding box center [267, 146] width 273 height 8
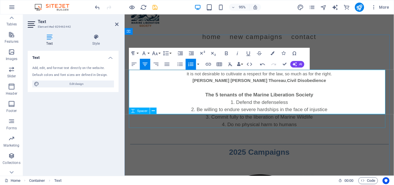
scroll to position [22, 0]
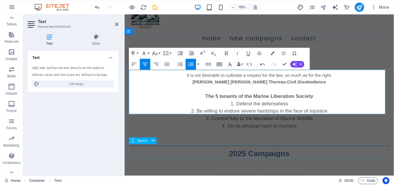
click at [321, 167] on div at bounding box center [267, 174] width 273 height 14
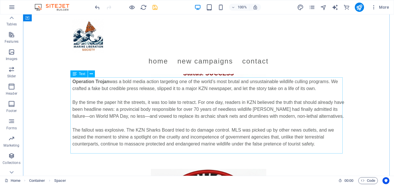
scroll to position [221, 0]
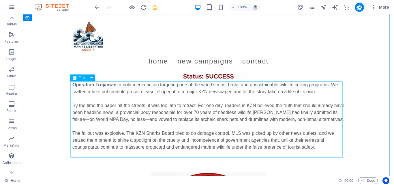
click at [204, 106] on div "Operation Trojan was a bold media action targeting one of the world’s most brut…" at bounding box center [208, 119] width 273 height 76
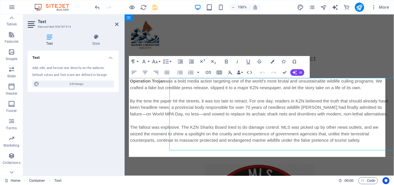
click at [208, 110] on div "It is not desirable to cultivate a respect for the law, so much as for the righ…" at bounding box center [267, 150] width 282 height 628
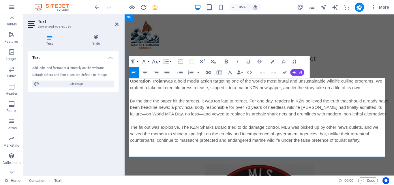
click at [208, 110] on span "By the time the paper hit the streets, it was too late to retract. For one day,…" at bounding box center [267, 112] width 272 height 19
click at [197, 107] on span "By the time the paper hit the streets, it was too late to retract. For one day,…" at bounding box center [267, 112] width 272 height 19
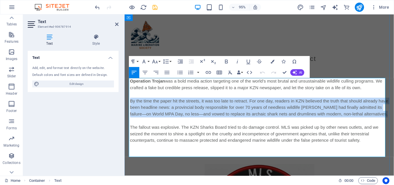
click at [197, 107] on span "By the time the paper hit the streets, it was too late to retract. For one day,…" at bounding box center [267, 112] width 272 height 19
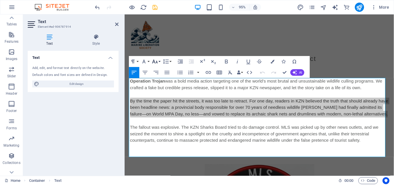
click at [154, 59] on icon "button" at bounding box center [155, 61] width 7 height 7
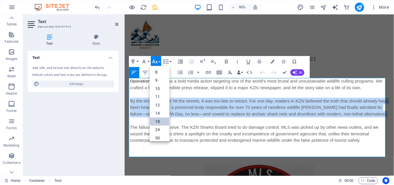
click at [160, 122] on link "18" at bounding box center [160, 122] width 20 height 8
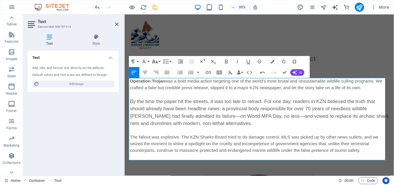
click at [157, 61] on icon "button" at bounding box center [155, 61] width 7 height 7
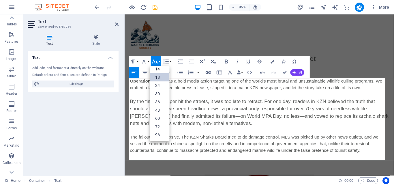
scroll to position [21, 0]
click at [163, 91] on link "14" at bounding box center [160, 93] width 20 height 8
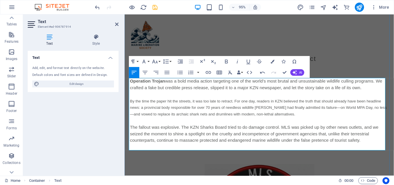
click at [289, 114] on span "By the time the paper hit the streets, it was too late to retract. For one day,…" at bounding box center [266, 112] width 271 height 18
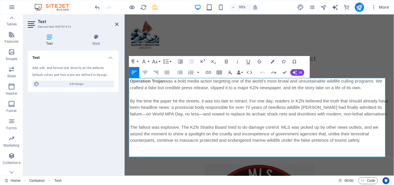
click at [306, 100] on p at bounding box center [267, 98] width 273 height 7
click at [381, 65] on figure at bounding box center [267, 24] width 273 height 116
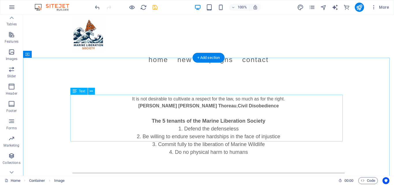
scroll to position [0, 0]
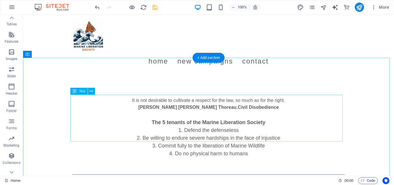
click at [229, 130] on div "The 5 tenants of the Marine Liberation Society Defend the defenseless Be willin…" at bounding box center [208, 134] width 273 height 47
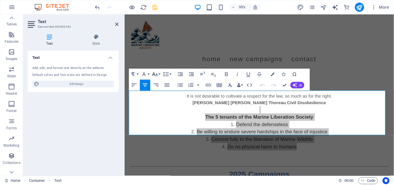
click at [153, 72] on icon "button" at bounding box center [155, 74] width 7 height 7
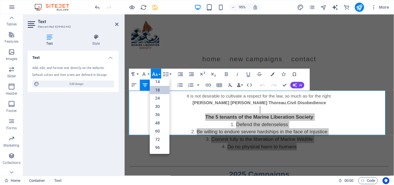
scroll to position [46, 0]
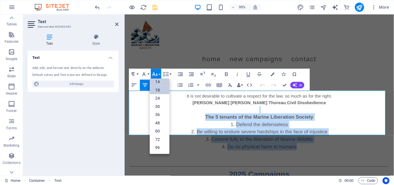
click at [156, 80] on link "14" at bounding box center [160, 82] width 20 height 8
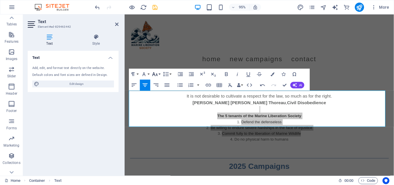
click at [155, 73] on icon "button" at bounding box center [155, 74] width 7 height 7
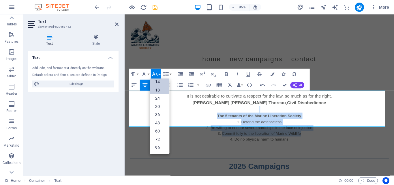
click at [160, 89] on link "18" at bounding box center [160, 90] width 20 height 8
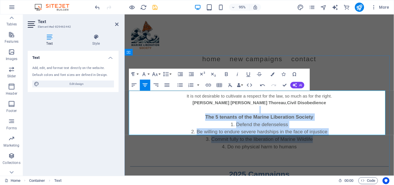
click at [278, 126] on li "Defend the defenseless" at bounding box center [267, 130] width 273 height 8
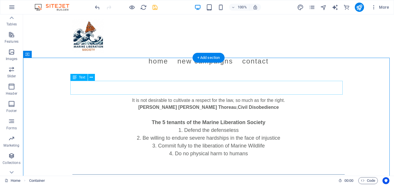
click at [183, 97] on div "It is not desirable to cultivate a respect for the law, so much as for the righ…" at bounding box center [208, 104] width 273 height 14
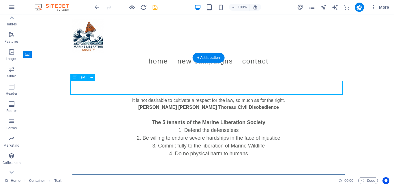
click at [183, 97] on div "It is not desirable to cultivate a respect for the law, so much as for the righ…" at bounding box center [208, 104] width 273 height 14
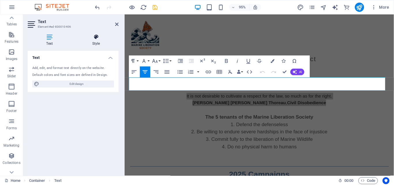
click at [96, 38] on icon at bounding box center [96, 37] width 45 height 6
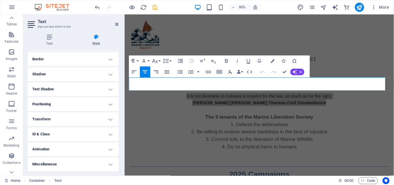
scroll to position [0, 0]
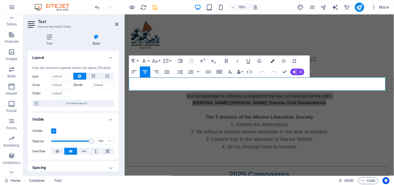
click at [273, 60] on icon "button" at bounding box center [273, 61] width 4 height 4
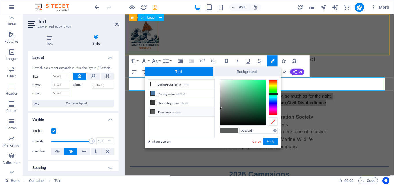
click at [148, 28] on div at bounding box center [267, 36] width 273 height 34
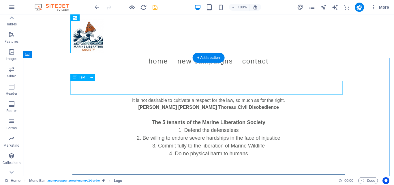
click at [204, 97] on div "It is not desirable to cultivate a respect for the law, so much as for the righ…" at bounding box center [208, 104] width 273 height 14
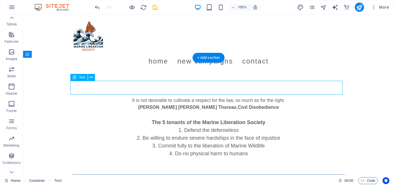
click at [204, 97] on div "It is not desirable to cultivate a respect for the law, so much as for the righ…" at bounding box center [208, 104] width 273 height 14
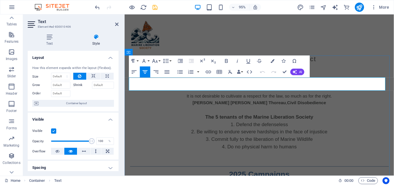
click at [228, 105] on strong "[PERSON_NAME]" at bounding box center [215, 107] width 39 height 5
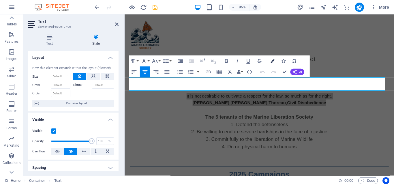
click at [273, 60] on icon "button" at bounding box center [273, 61] width 4 height 4
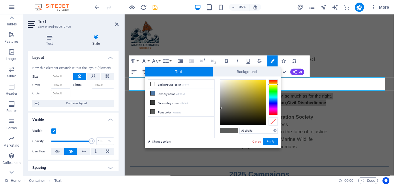
click at [273, 84] on div at bounding box center [273, 97] width 9 height 36
type input "#5c5b5a"
click at [272, 82] on div at bounding box center [273, 97] width 9 height 36
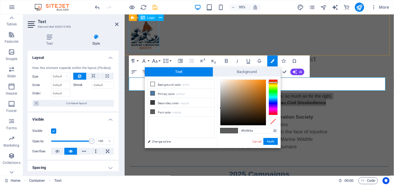
click at [149, 27] on div at bounding box center [267, 36] width 273 height 34
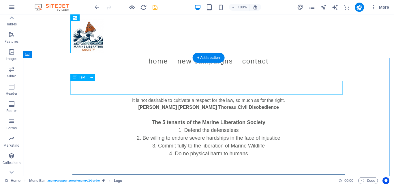
click at [217, 97] on div "It is not desirable to cultivate a respect for the law, so much as for the righ…" at bounding box center [208, 104] width 273 height 14
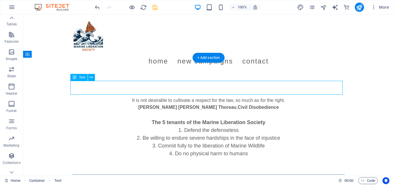
click at [217, 97] on div "It is not desirable to cultivate a respect for the law, so much as for the righ…" at bounding box center [208, 104] width 273 height 14
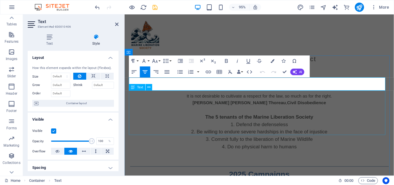
click at [276, 120] on div "The 5 tenants of the Marine Liberation Society Defend the defenseless Be willin…" at bounding box center [267, 134] width 273 height 47
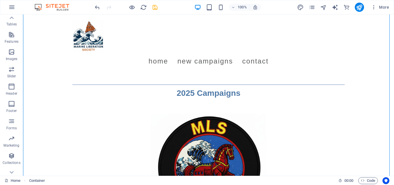
scroll to position [73, 0]
click at [154, 8] on icon "save" at bounding box center [155, 7] width 7 height 7
select select "rem"
select select "preset-menu-v2-border"
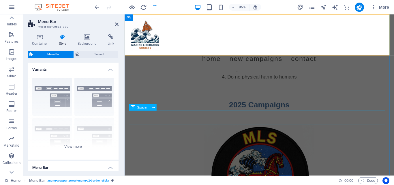
scroll to position [37, 0]
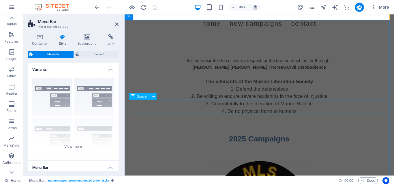
click at [341, 120] on div at bounding box center [267, 127] width 273 height 14
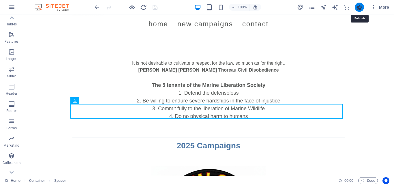
click at [362, 6] on icon "publish" at bounding box center [359, 7] width 7 height 7
select select "rem"
select select "preset-menu-v2-border"
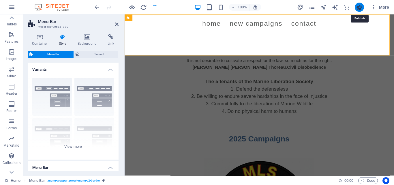
scroll to position [0, 0]
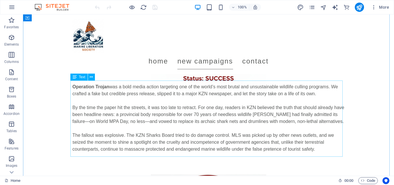
scroll to position [217, 0]
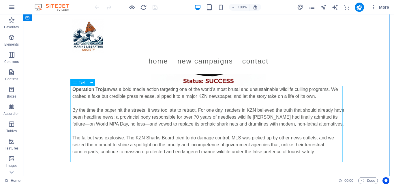
click at [198, 98] on div "Operation Trojan was a bold media action targeting one of the world’s most brut…" at bounding box center [208, 124] width 273 height 76
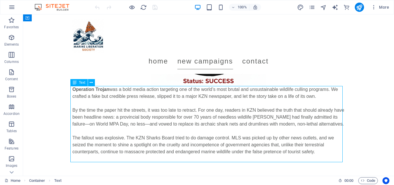
click at [198, 98] on div "Operation Trojan was a bold media action targeting one of the world’s most brut…" at bounding box center [208, 124] width 273 height 76
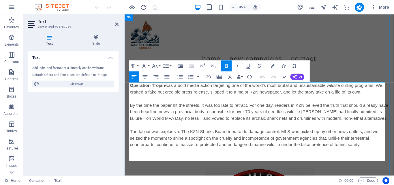
click at [165, 96] on span "was a bold media action targeting one of the world’s most brutal and unsustaina…" at bounding box center [264, 93] width 266 height 12
click at [216, 109] on span "By the time the paper hit the streets, it was too late to retract. For one day,…" at bounding box center [267, 117] width 272 height 19
click at [196, 106] on p at bounding box center [267, 103] width 273 height 7
click at [169, 100] on p at bounding box center [267, 103] width 273 height 7
click at [224, 96] on span "was a bold media action targeting one of the world’s most brutal and unsustaina…" at bounding box center [264, 93] width 266 height 12
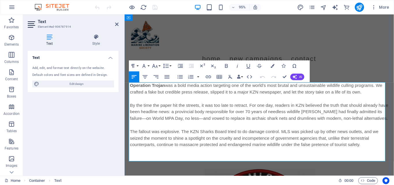
click at [184, 97] on span "was a bold media action targeting one of the world’s most brutal and unsustaina…" at bounding box center [264, 93] width 266 height 12
click at [208, 98] on span "was a bold media action targeting one of the world’s most brutal and unsustaina…" at bounding box center [264, 93] width 266 height 12
click at [217, 95] on span "was a bold media action targeting one of the world’s most brutal and unsustaina…" at bounding box center [264, 93] width 266 height 12
click at [170, 97] on span "was a bold media action targeting one of the world’s most brutal and unsustaina…" at bounding box center [264, 93] width 266 height 12
click at [203, 92] on p "Operation Trojan was a bold media action targeting one of the world’s most brut…" at bounding box center [267, 93] width 273 height 14
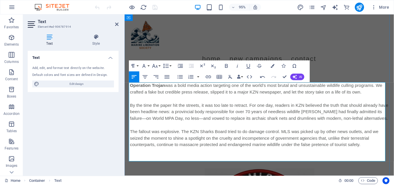
click at [195, 95] on span "was a bold media action targeting one of the world’s most brutal and unsustaina…" at bounding box center [264, 93] width 266 height 12
click at [238, 89] on span "was a bold media action targeting one of the world’s most brutal and unsustaina…" at bounding box center [264, 93] width 266 height 12
click at [348, 94] on span "was a bold media action targeting one of the world’s most brutal and unsustaina…" at bounding box center [264, 93] width 266 height 12
click at [239, 114] on p "By the time the paper hit the streets, it was too late to retract. For one day,…" at bounding box center [267, 117] width 273 height 21
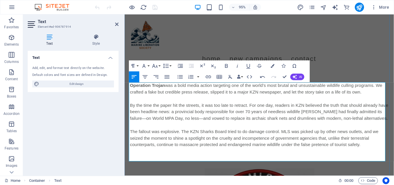
click at [193, 98] on span "was a bold media action targeting one of the world’s most brutal and unsustaina…" at bounding box center [264, 93] width 266 height 12
click at [157, 6] on div at bounding box center [126, 7] width 65 height 9
click at [187, 53] on nav "Home New Campaigns Contact" at bounding box center [267, 61] width 273 height 16
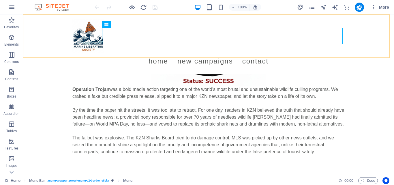
click at [179, 26] on div "Menu Home New Campaigns Contact" at bounding box center [208, 43] width 371 height 59
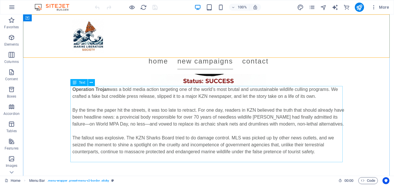
click at [184, 90] on div "Operation Trojan was a bold media action targeting one of the world’s most brut…" at bounding box center [208, 124] width 273 height 76
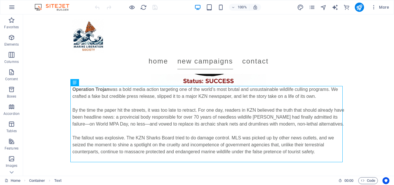
click at [154, 6] on div at bounding box center [126, 7] width 65 height 9
click at [358, 6] on icon "publish" at bounding box center [359, 7] width 7 height 7
